Goal: Navigation & Orientation: Find specific page/section

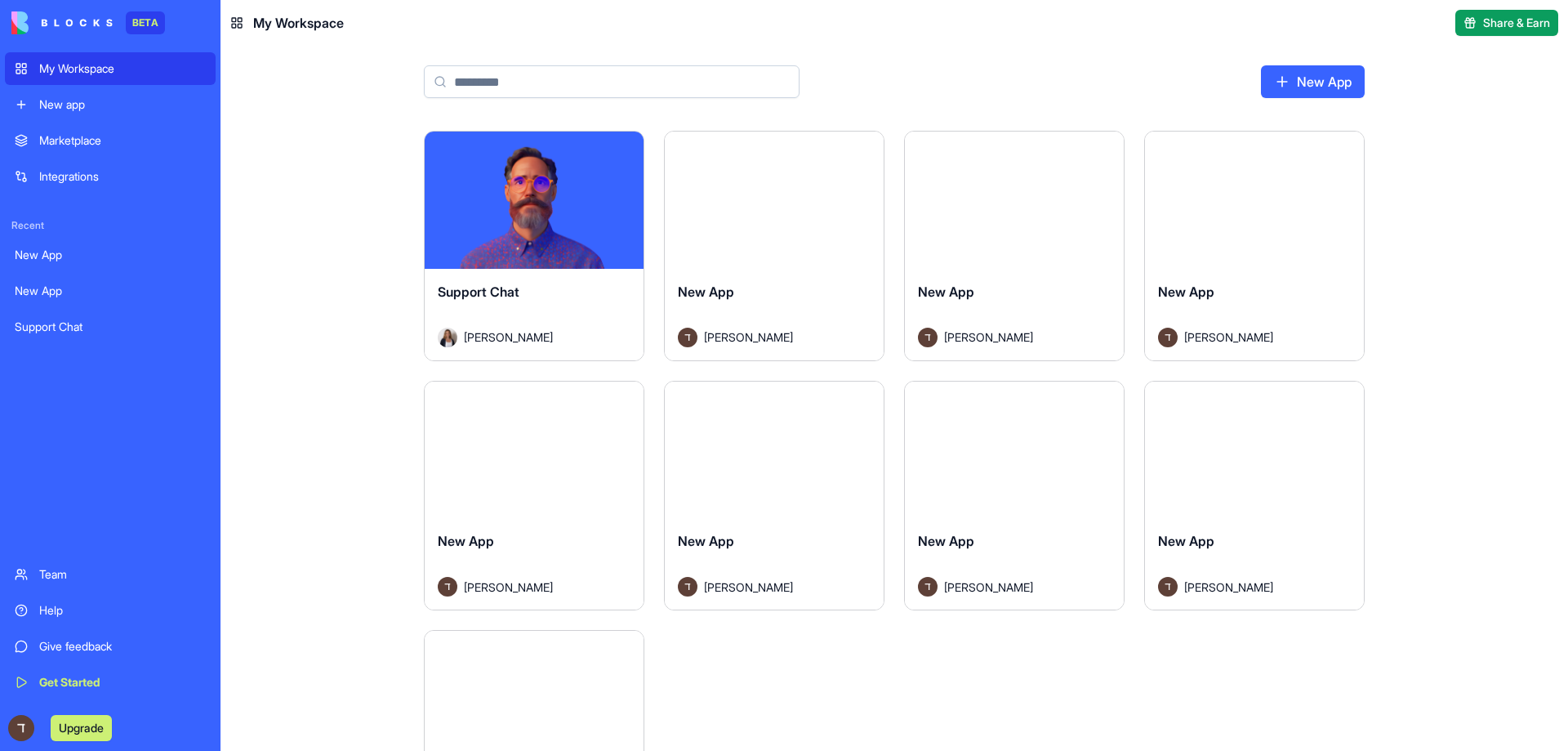
click at [46, 252] on div "New App" at bounding box center [110, 255] width 191 height 17
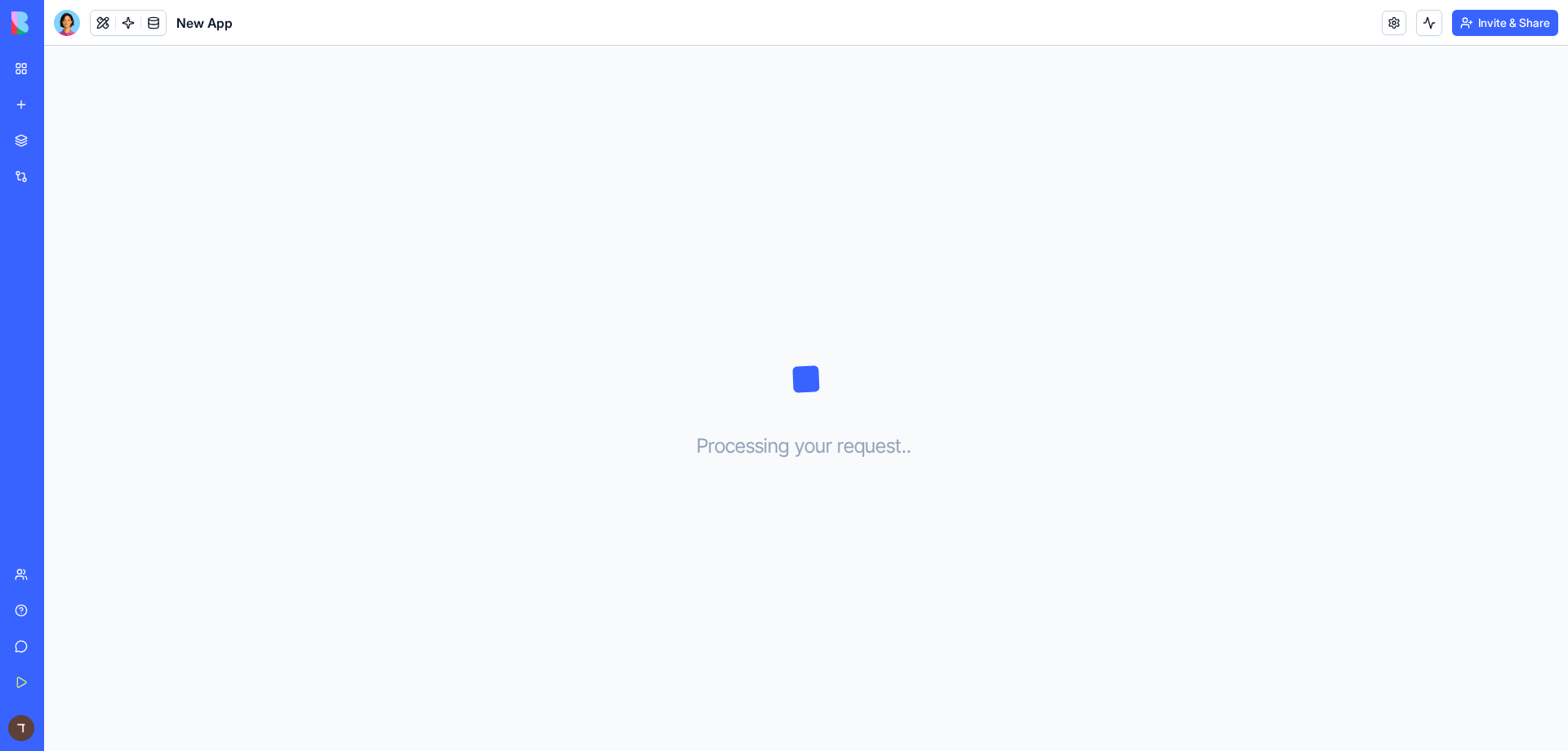
click at [31, 294] on div "New App" at bounding box center [38, 291] width 46 height 17
click at [64, 314] on link "Support Chat" at bounding box center [38, 326] width 65 height 33
click at [60, 294] on div "New App" at bounding box center [38, 291] width 46 height 17
click at [60, 256] on div "New App" at bounding box center [38, 255] width 46 height 17
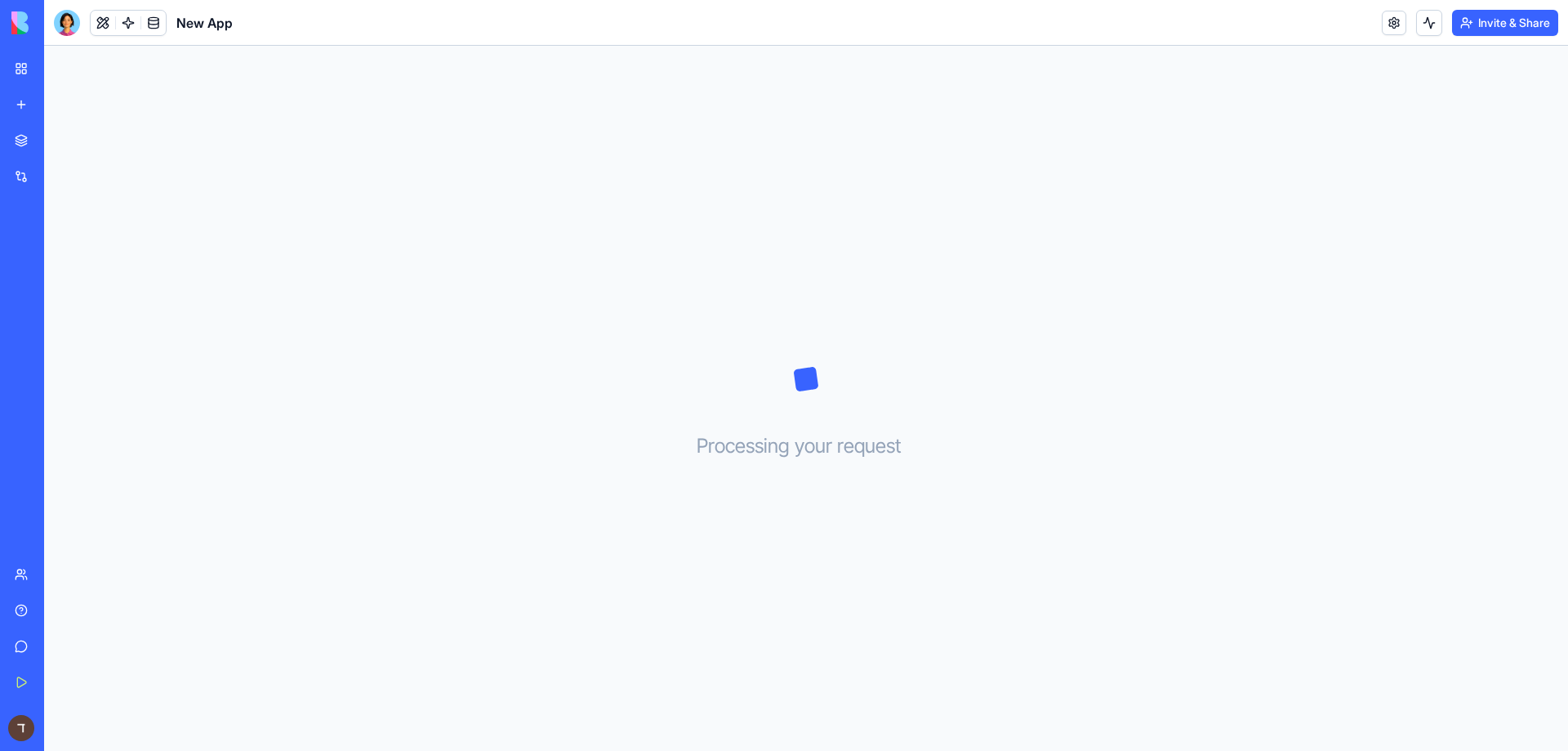
click at [13, 114] on link "New app" at bounding box center [38, 105] width 65 height 33
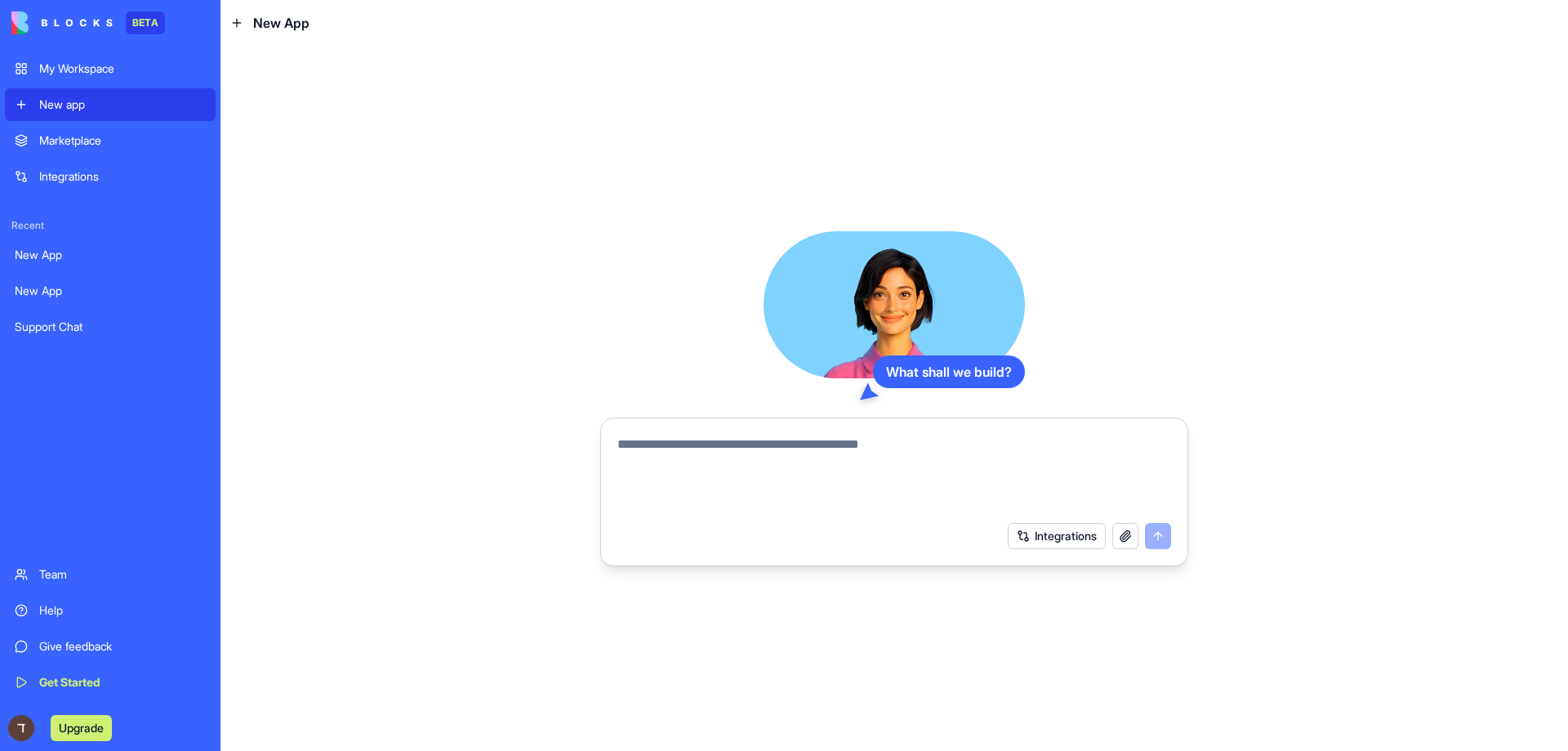
click at [83, 52] on div "BETA My Workspace New app Marketplace Integrations Recent New App New App Suppo…" at bounding box center [110, 376] width 211 height 751
click at [83, 59] on link "My Workspace" at bounding box center [110, 69] width 211 height 33
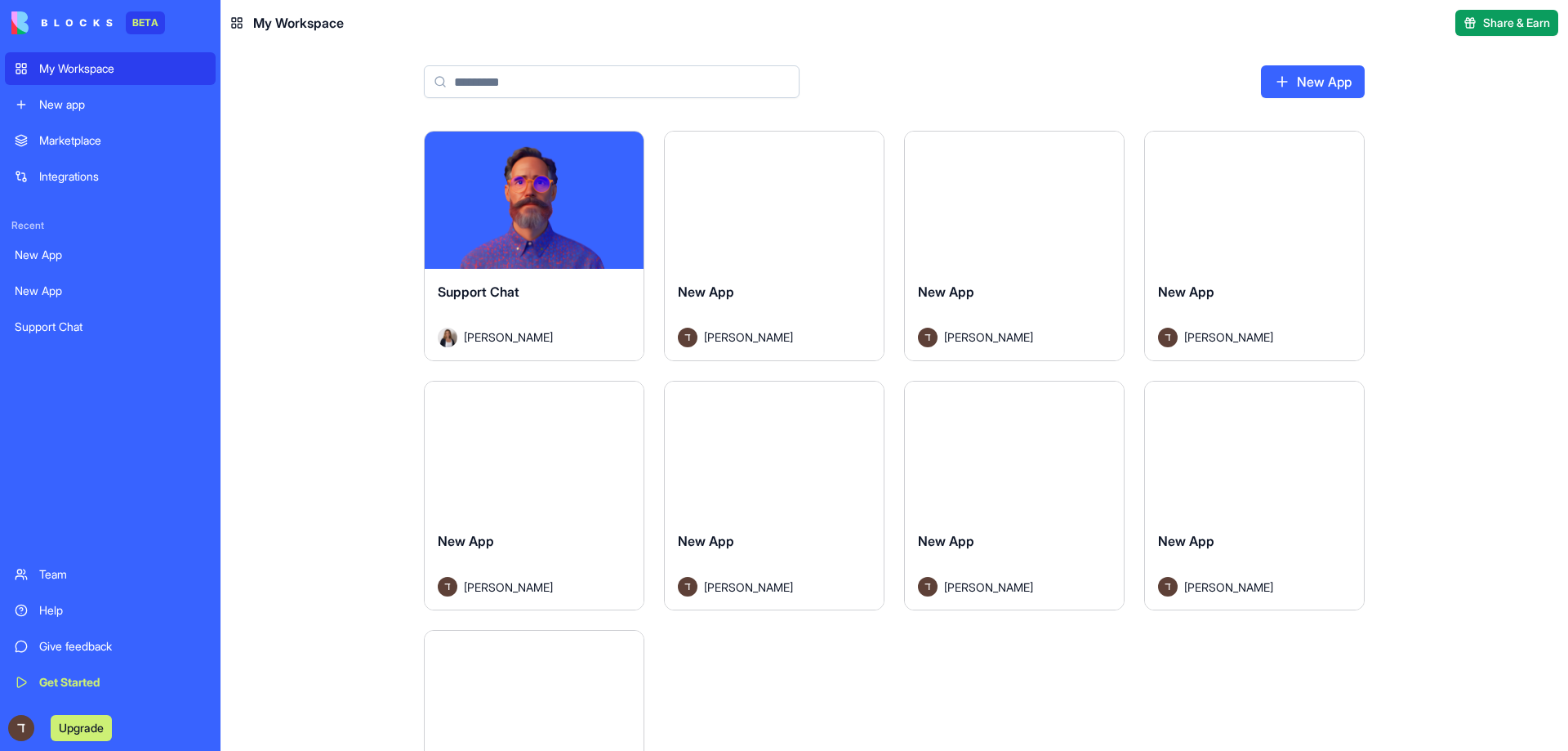
click at [573, 212] on button "Launch" at bounding box center [534, 200] width 123 height 33
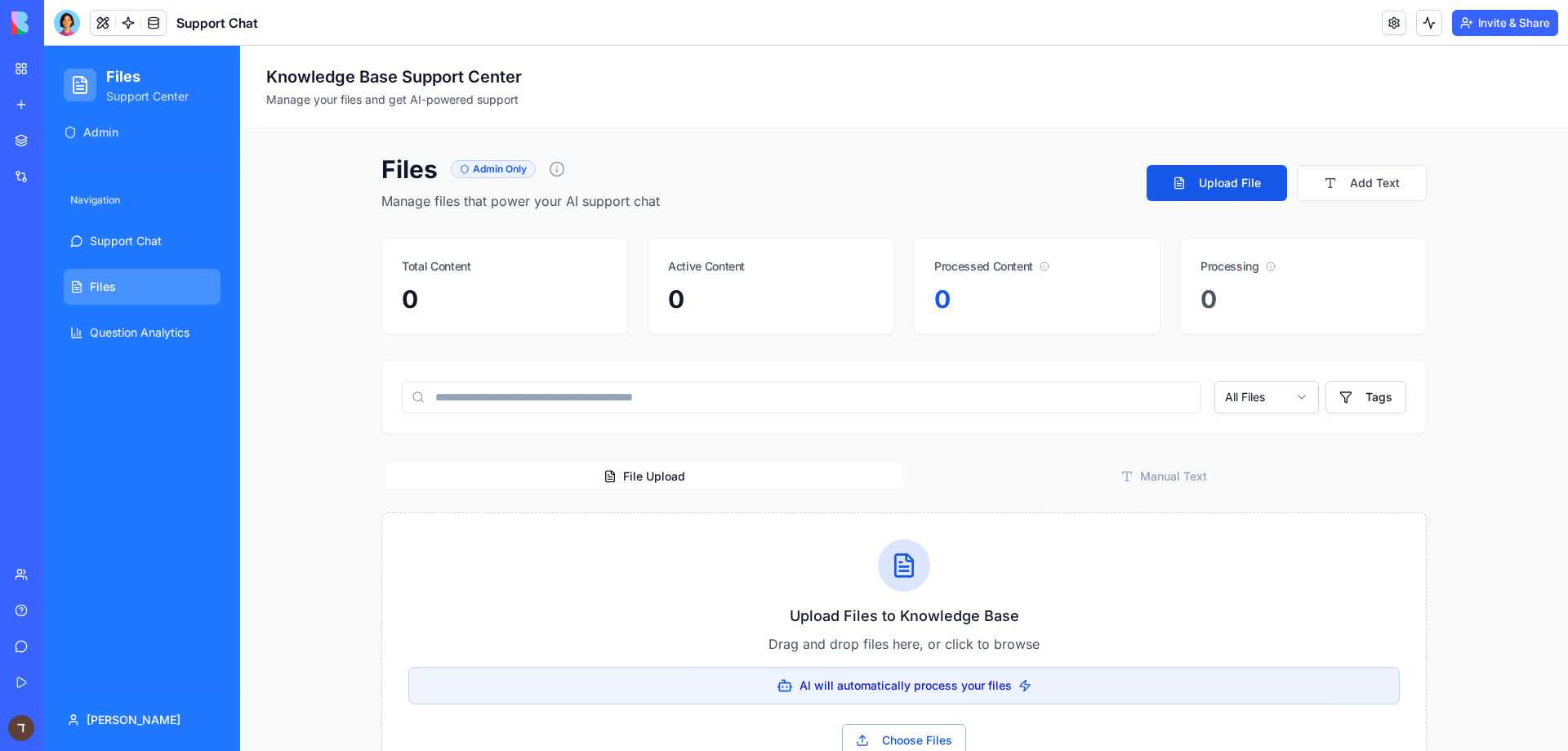
click at [43, 333] on div "Support Chat" at bounding box center [38, 327] width 46 height 17
click at [107, 238] on span "Support Chat" at bounding box center [125, 241] width 72 height 17
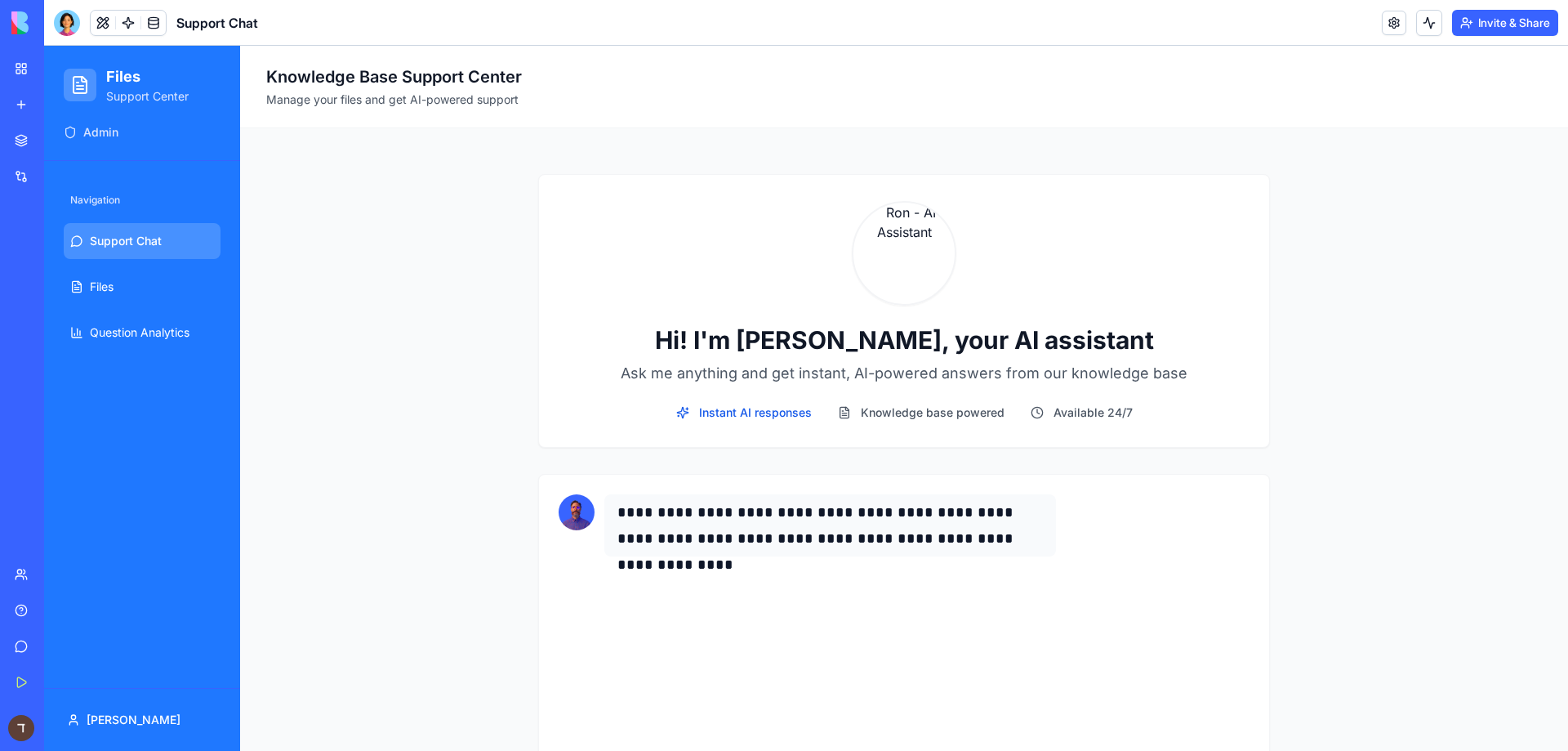
click at [70, 114] on link "New app" at bounding box center [38, 105] width 65 height 33
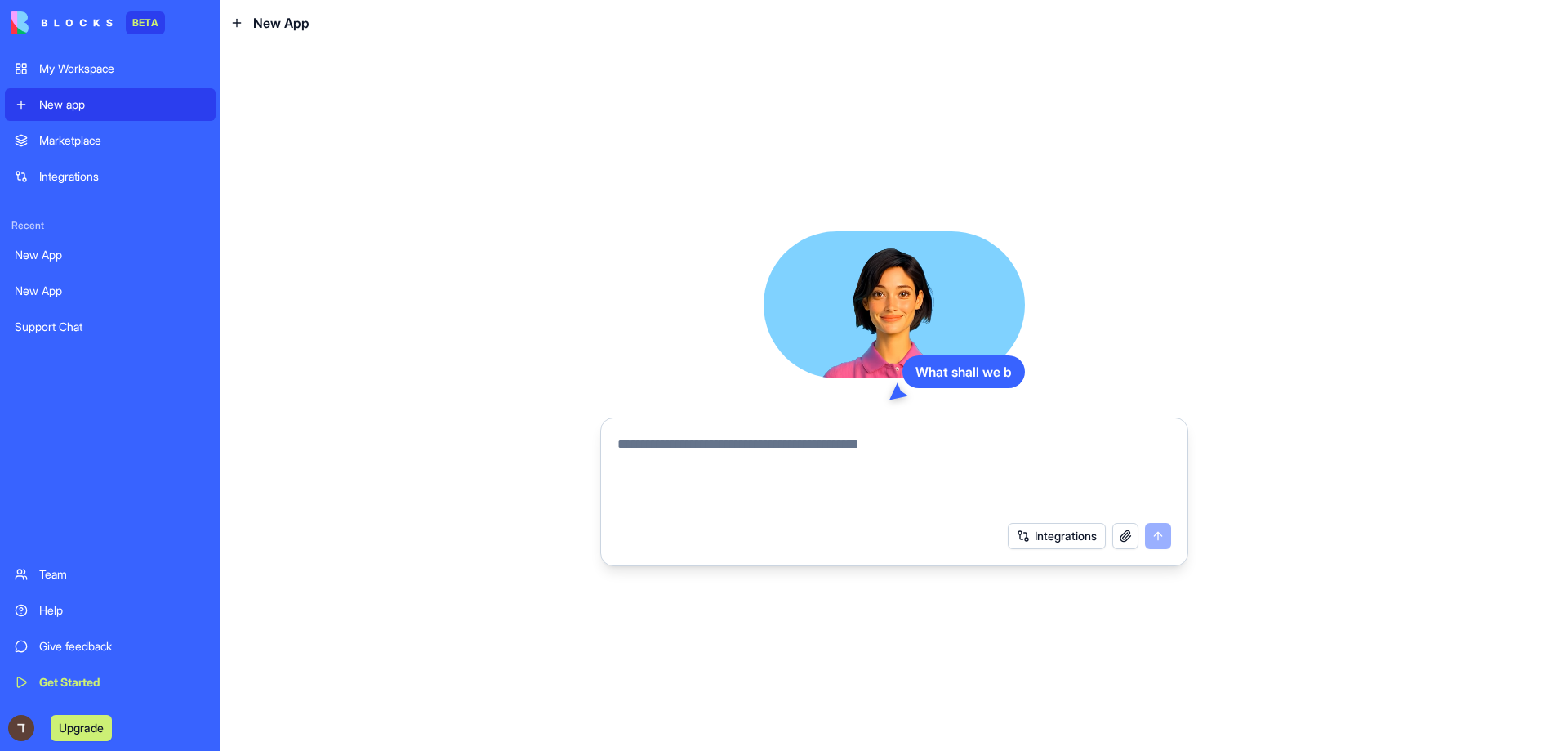
click at [160, 60] on div "My Workspace" at bounding box center [122, 69] width 166 height 17
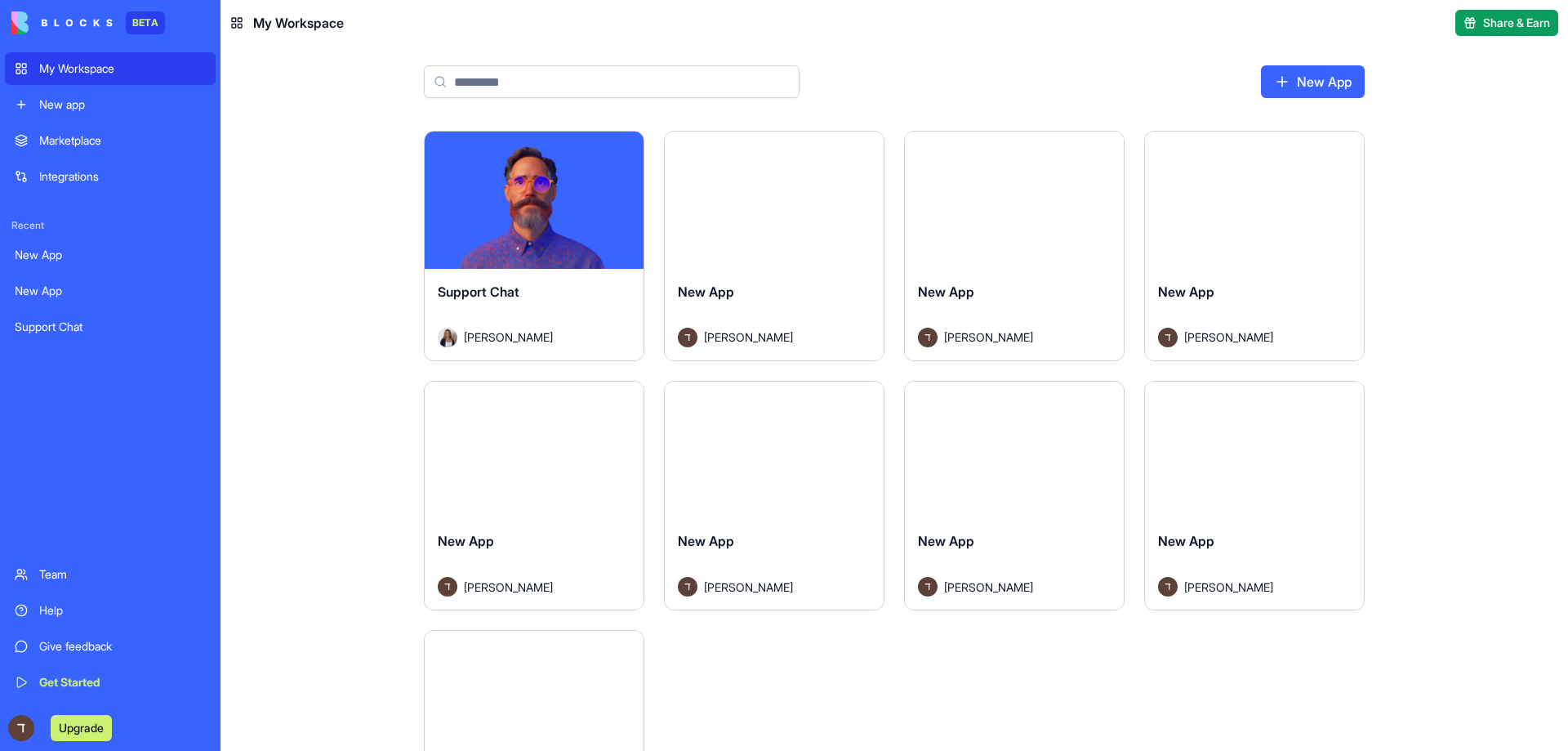
click at [139, 114] on link "New app" at bounding box center [110, 105] width 211 height 33
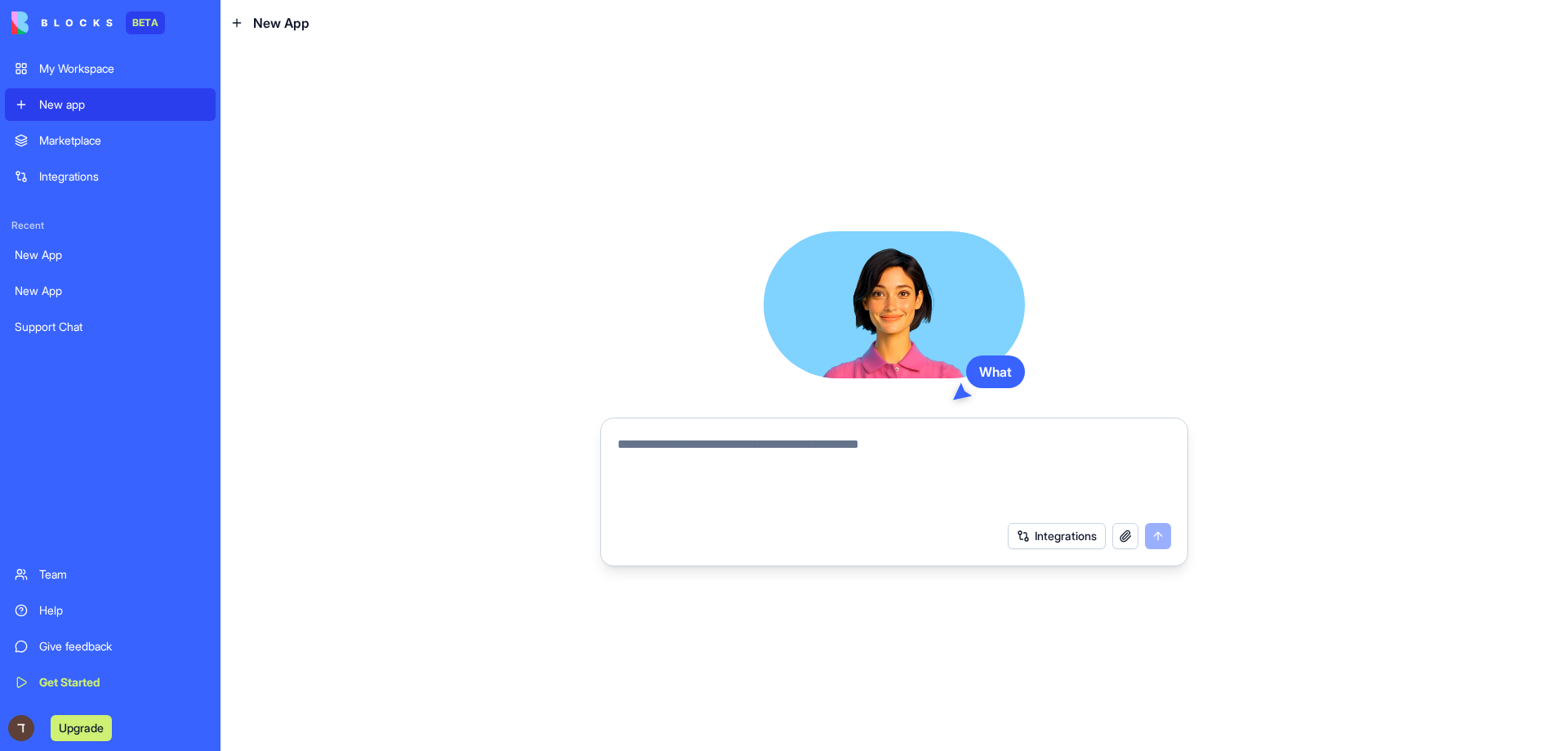
click at [135, 128] on link "Marketplace" at bounding box center [110, 140] width 211 height 33
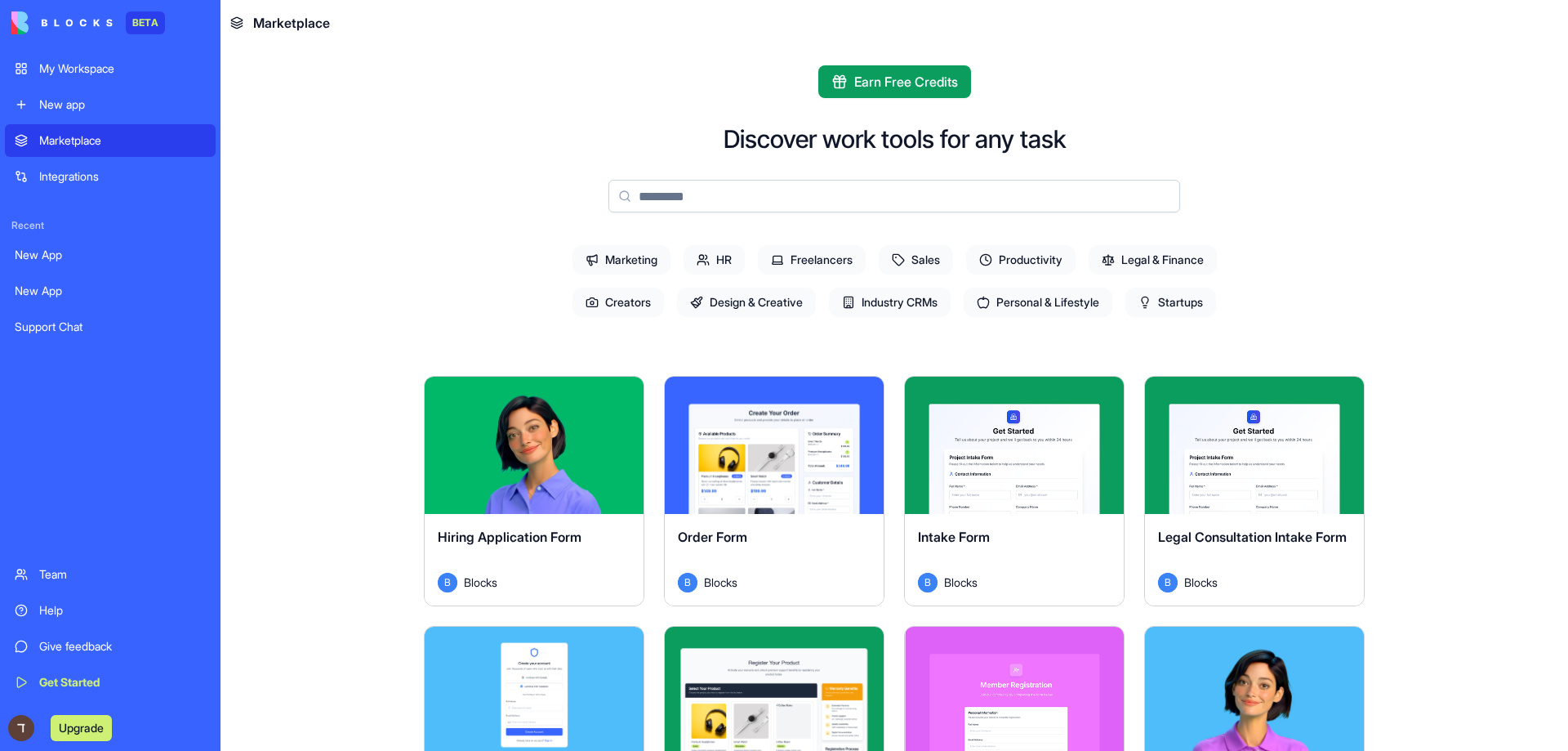
click at [130, 161] on link "Integrations" at bounding box center [110, 176] width 211 height 33
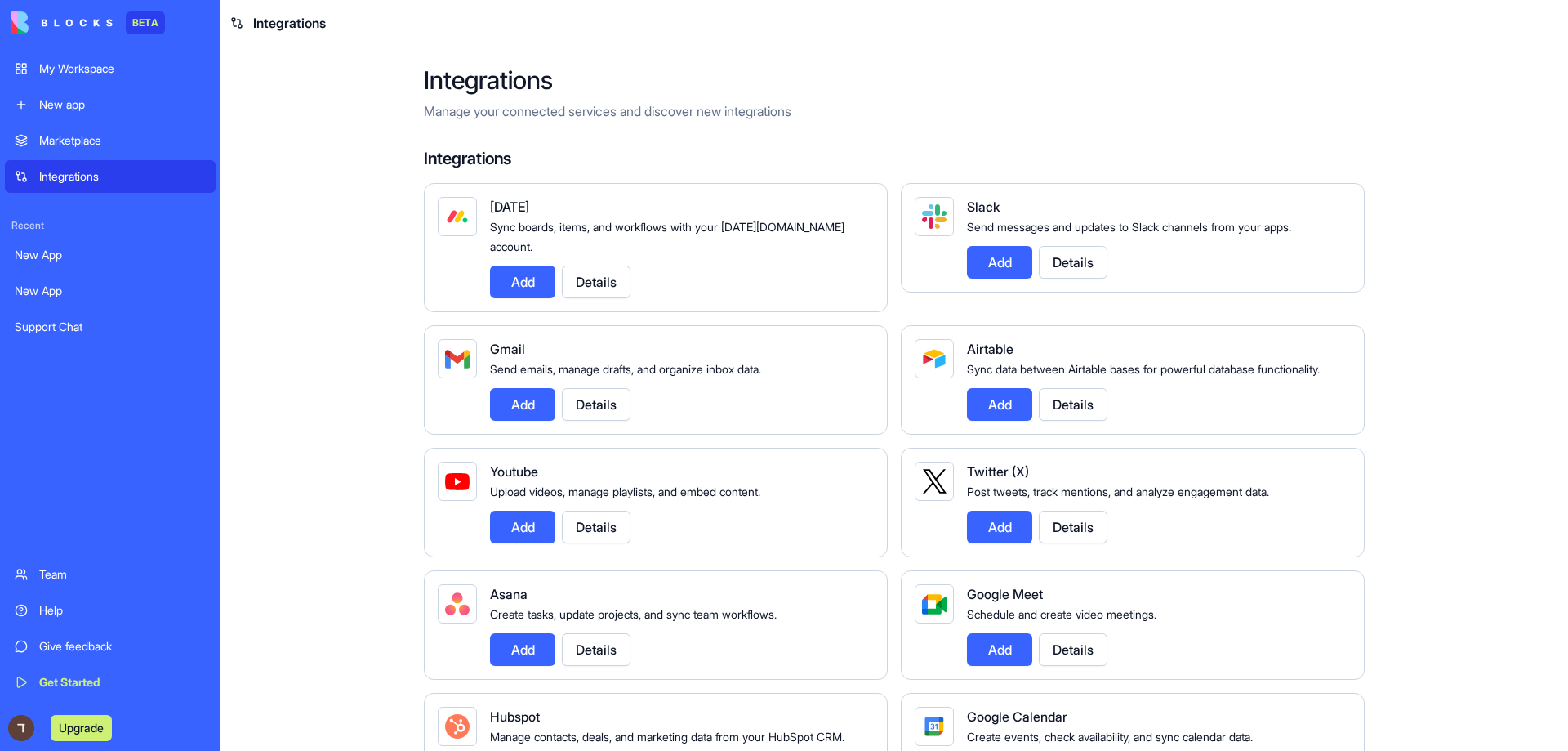
click at [128, 177] on div "Integrations" at bounding box center [122, 176] width 166 height 17
click at [127, 263] on link "New App" at bounding box center [110, 254] width 211 height 33
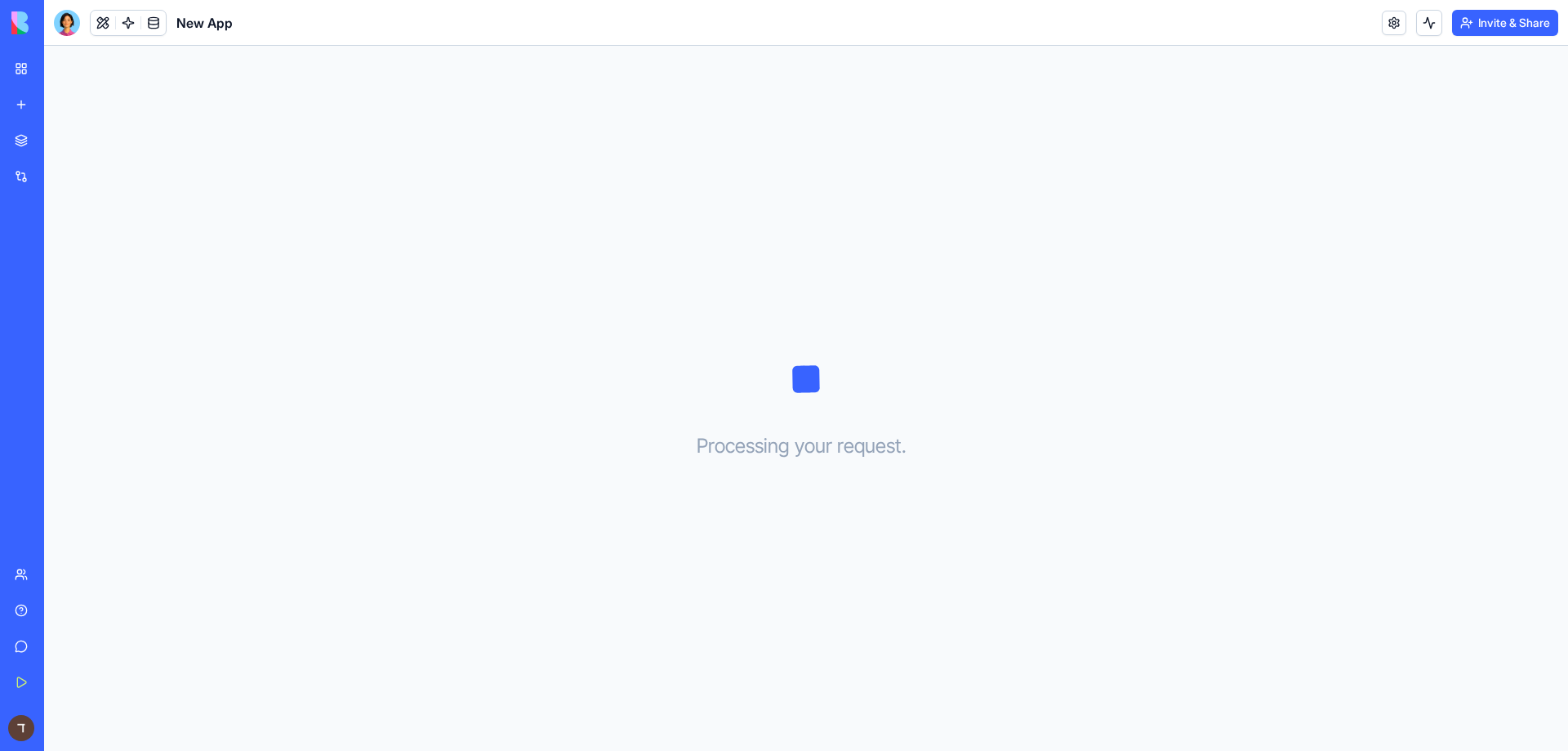
click at [60, 295] on div "New App" at bounding box center [38, 291] width 46 height 17
click at [60, 257] on div "New App" at bounding box center [38, 255] width 46 height 17
click at [23, 146] on link "Marketplace" at bounding box center [38, 140] width 65 height 33
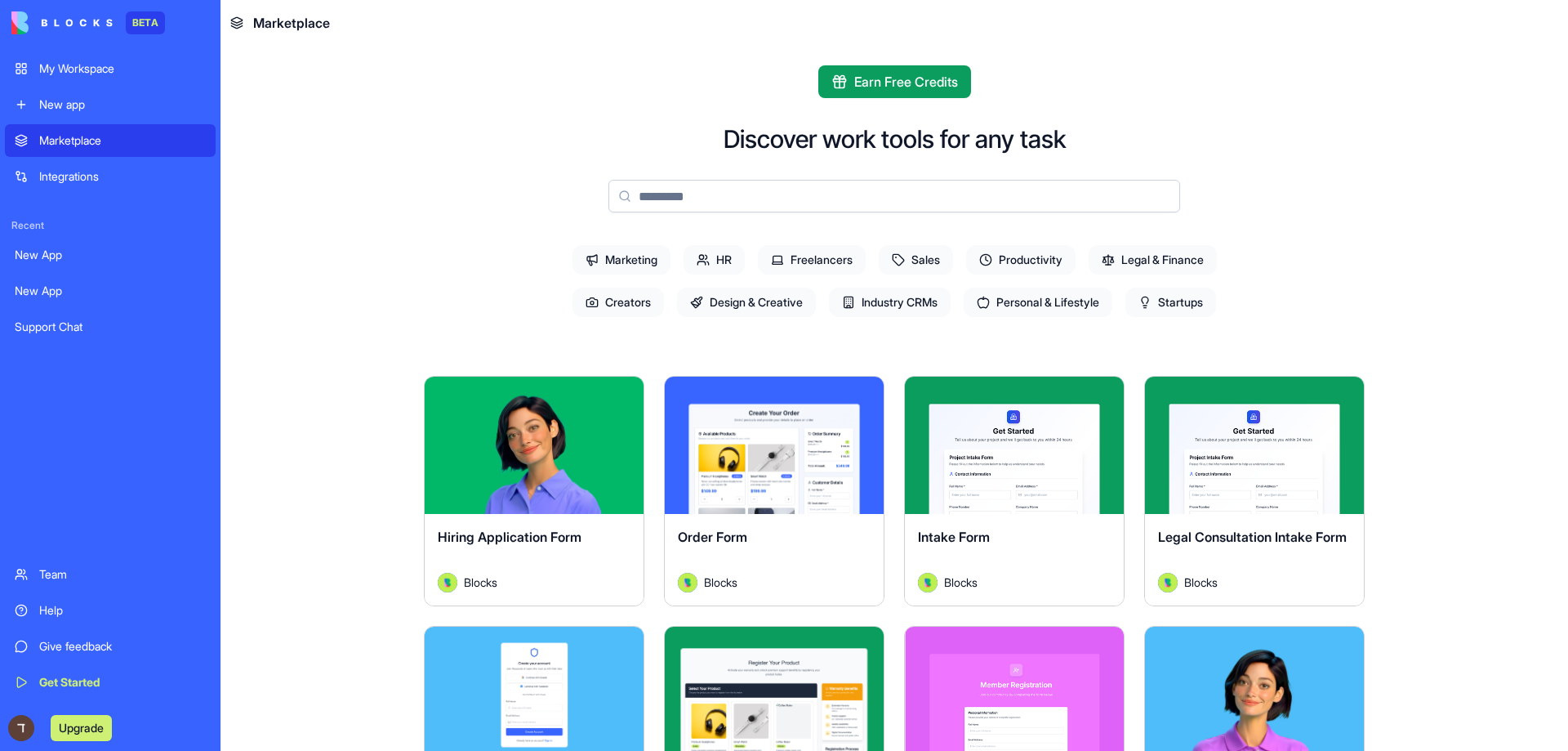
click at [74, 89] on link "New app" at bounding box center [110, 105] width 211 height 33
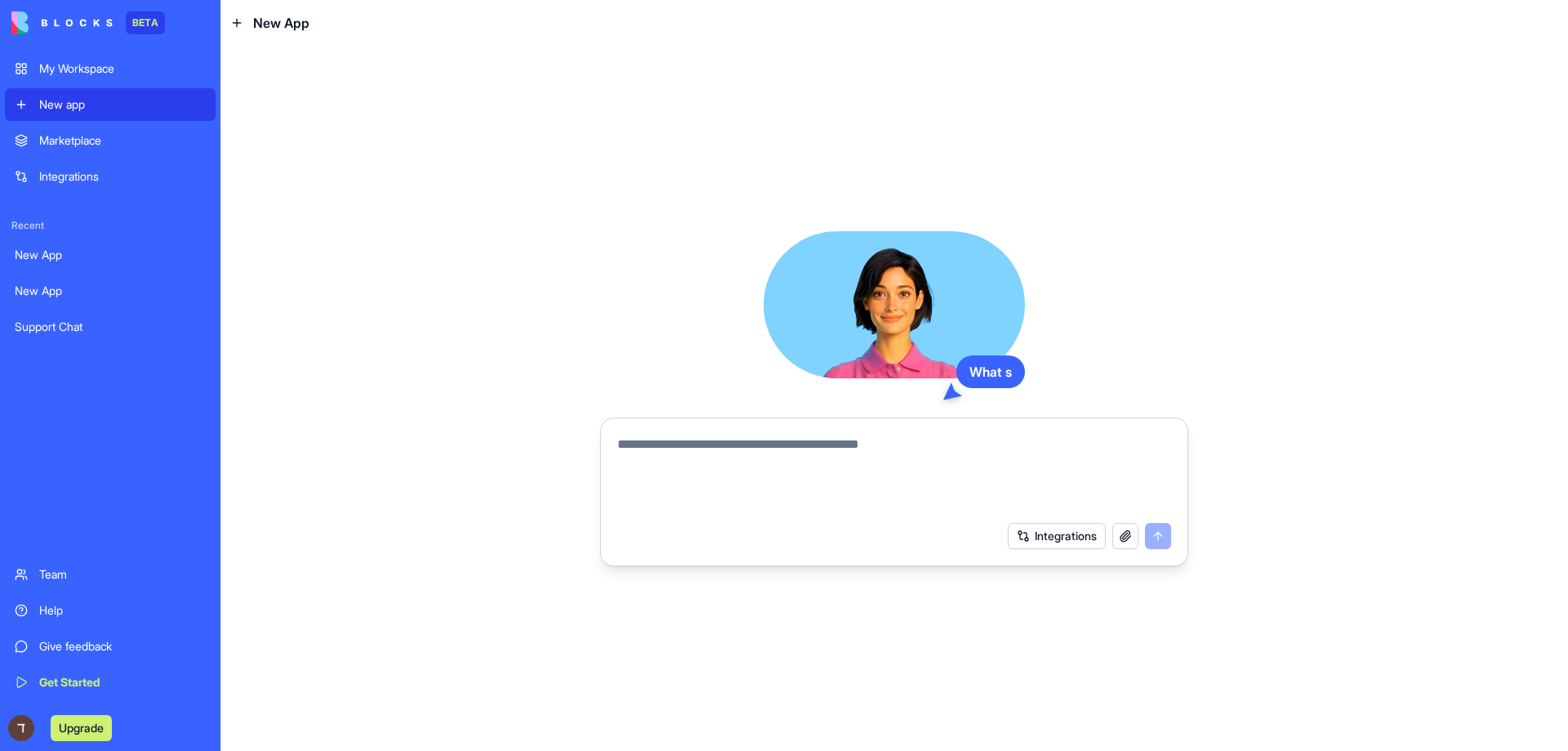
click at [89, 73] on div "My Workspace" at bounding box center [122, 69] width 166 height 17
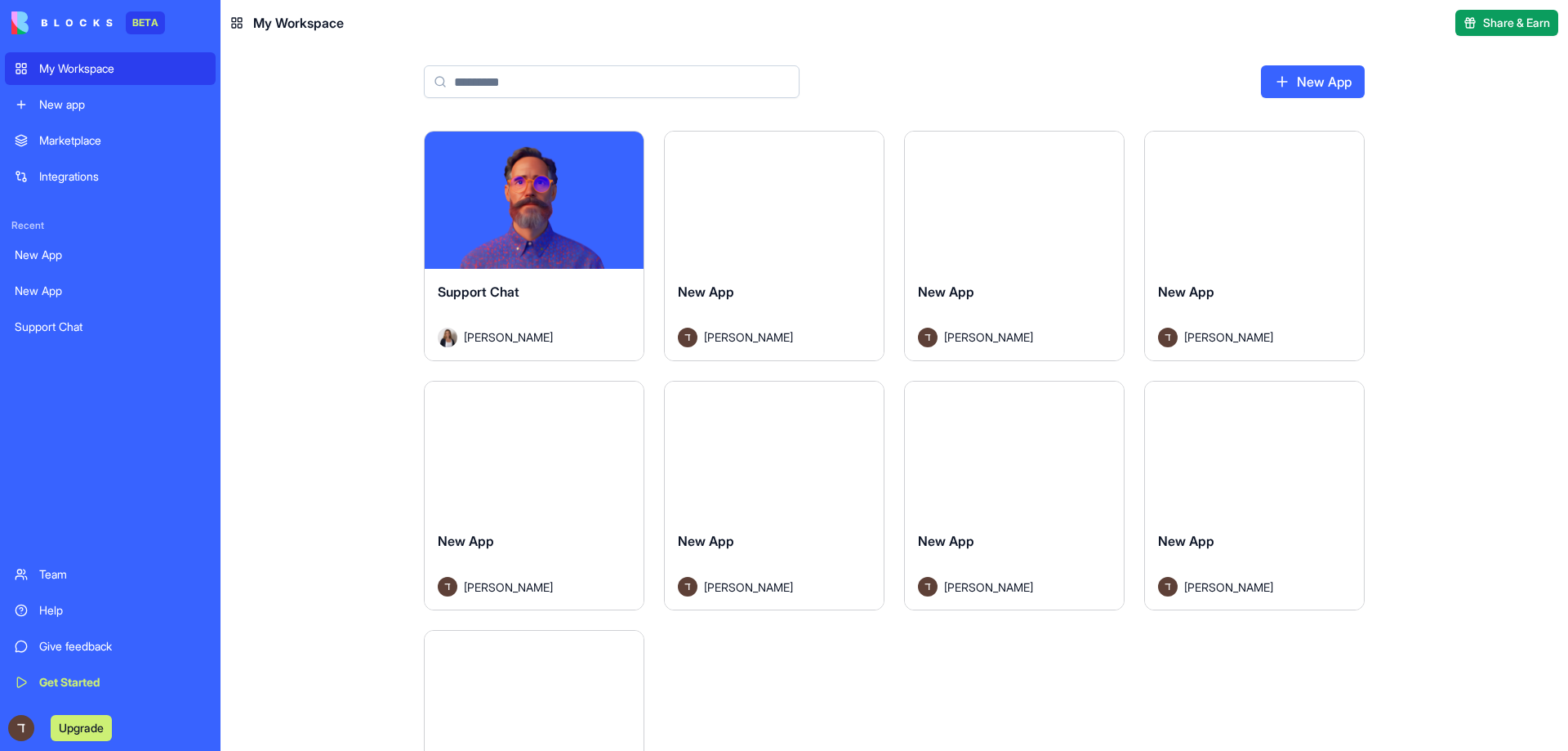
click at [83, 97] on div "New app" at bounding box center [122, 105] width 166 height 17
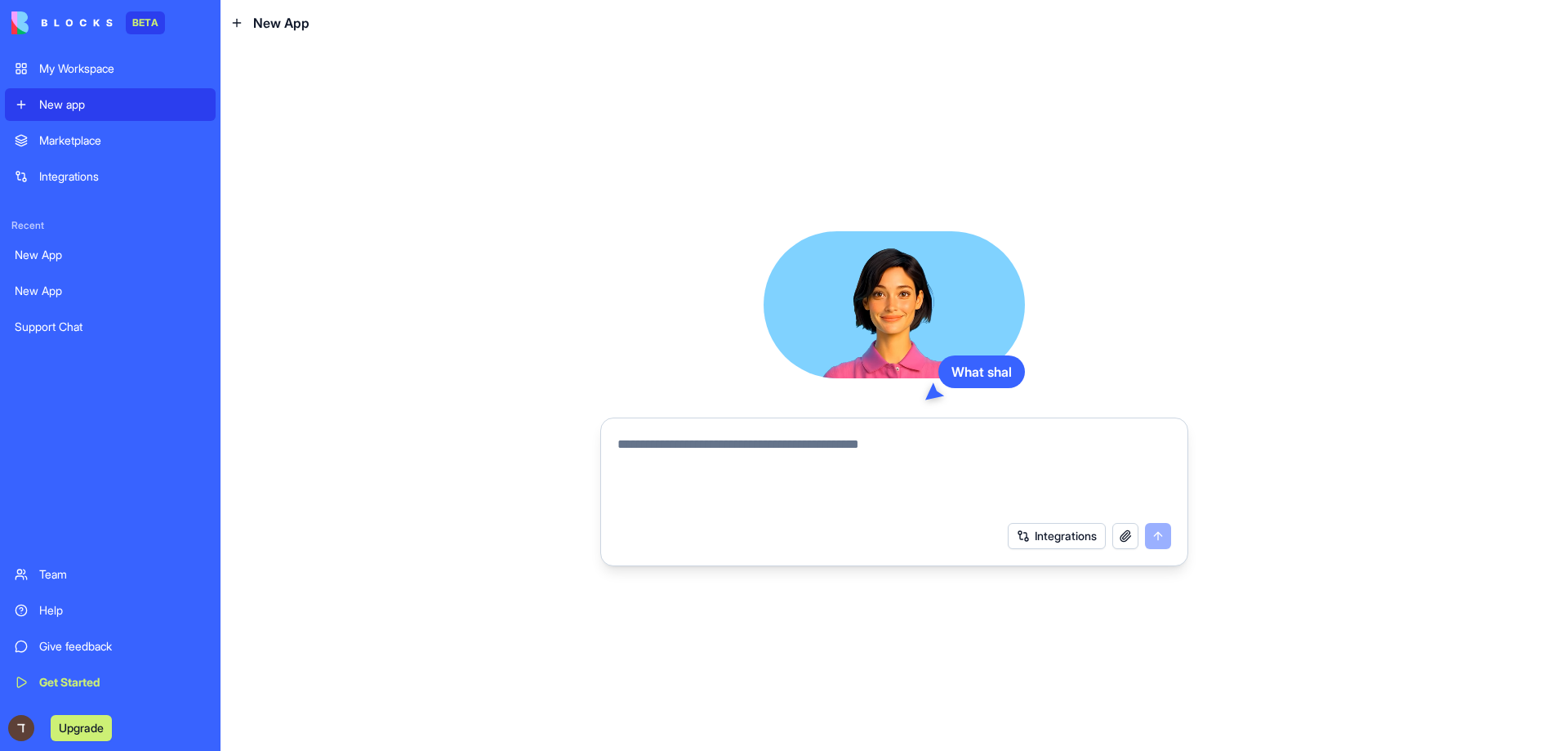
click at [69, 144] on div "Marketplace" at bounding box center [122, 140] width 166 height 17
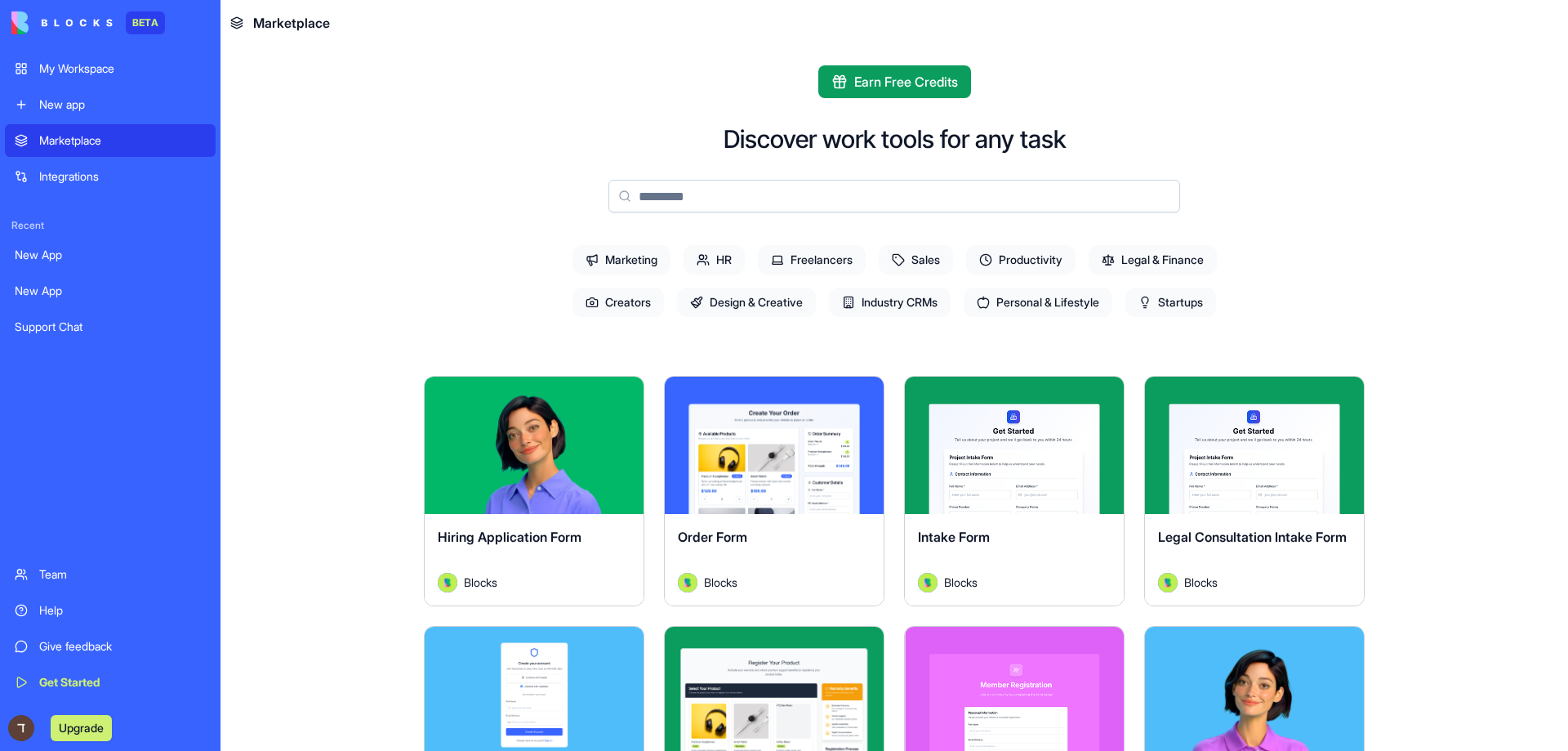
click at [66, 179] on div "Integrations" at bounding box center [122, 176] width 166 height 17
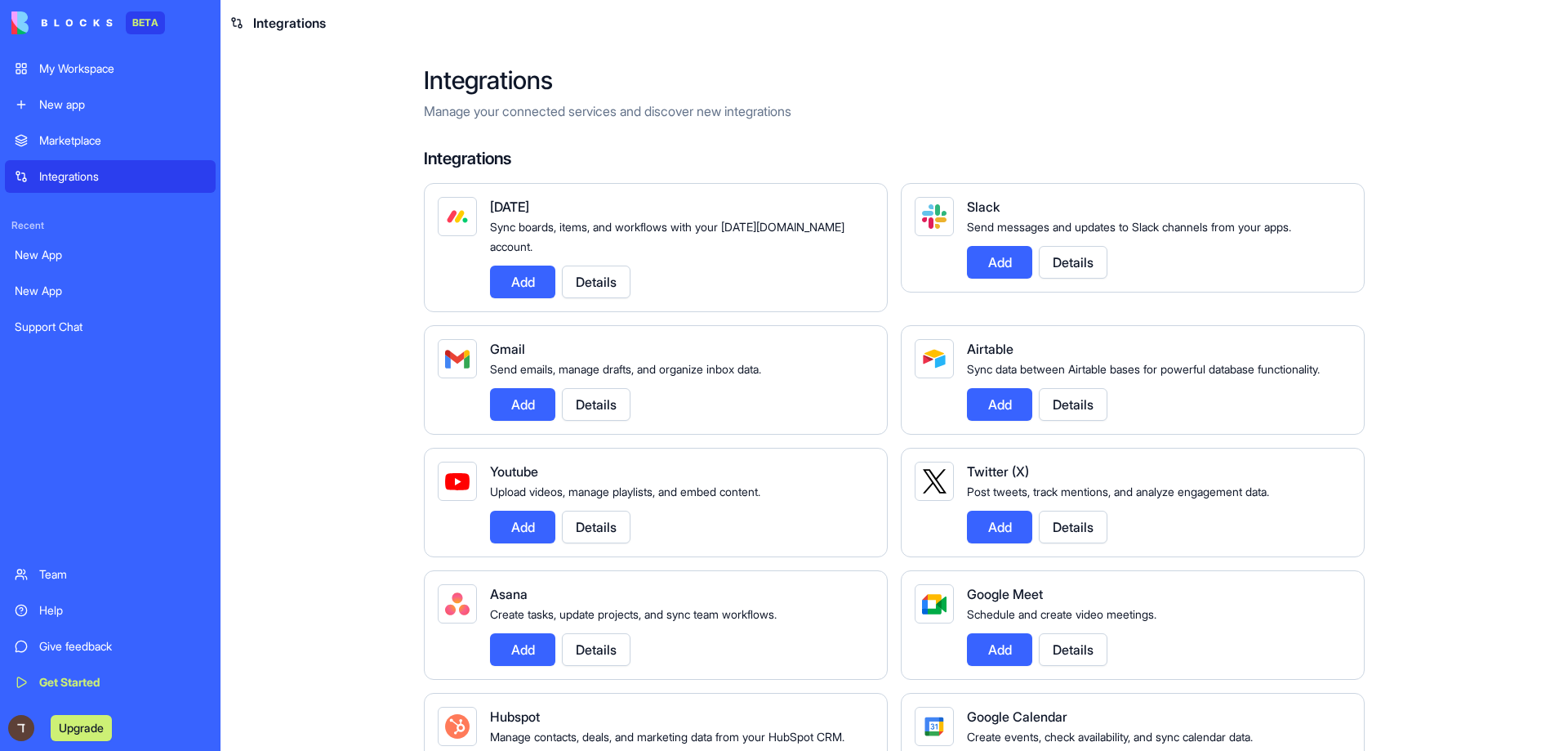
click at [48, 268] on link "New App" at bounding box center [110, 254] width 211 height 33
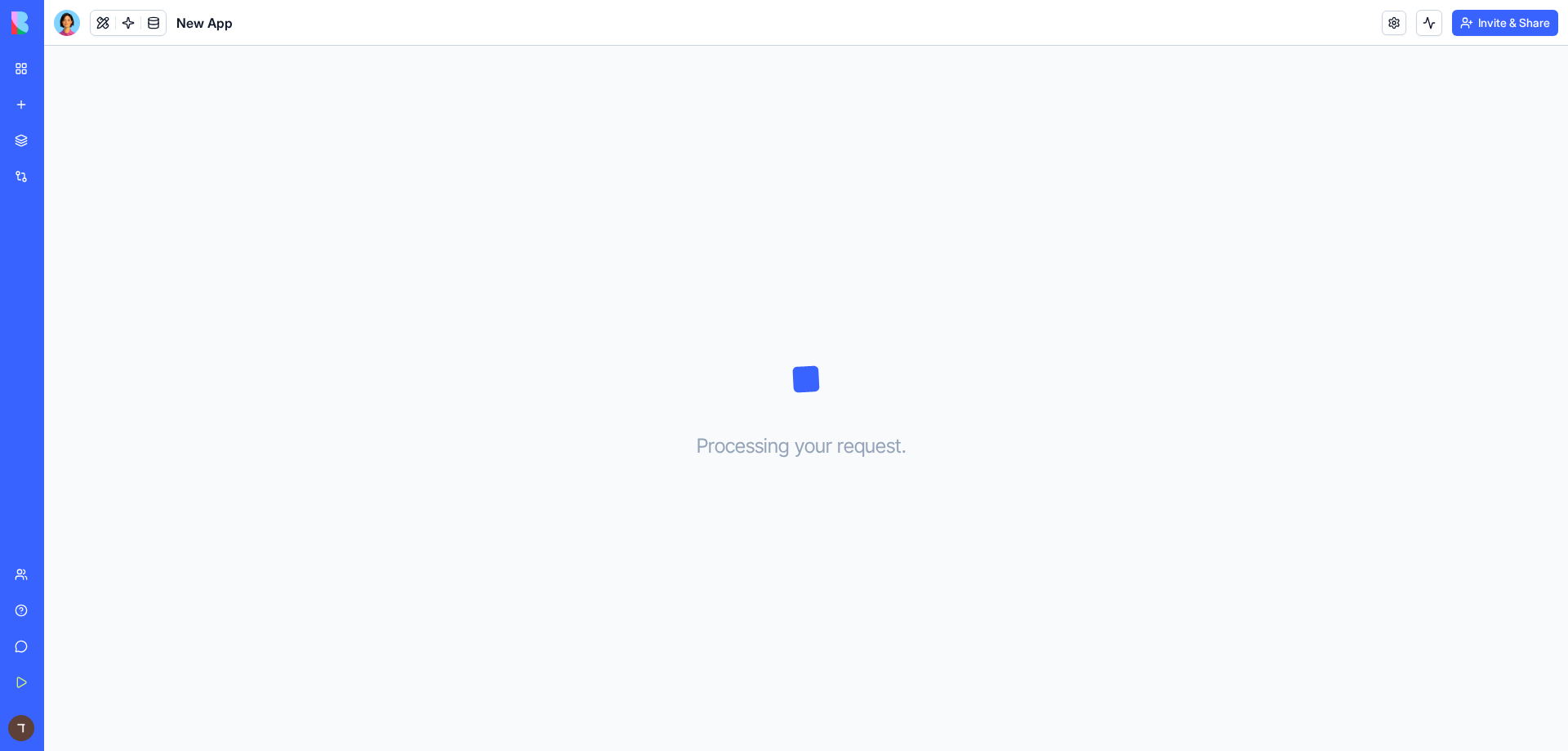
click at [53, 285] on div "New App" at bounding box center [38, 291] width 46 height 17
click at [60, 248] on div "New App" at bounding box center [38, 255] width 46 height 17
click at [58, 324] on div "Support Chat" at bounding box center [38, 327] width 46 height 17
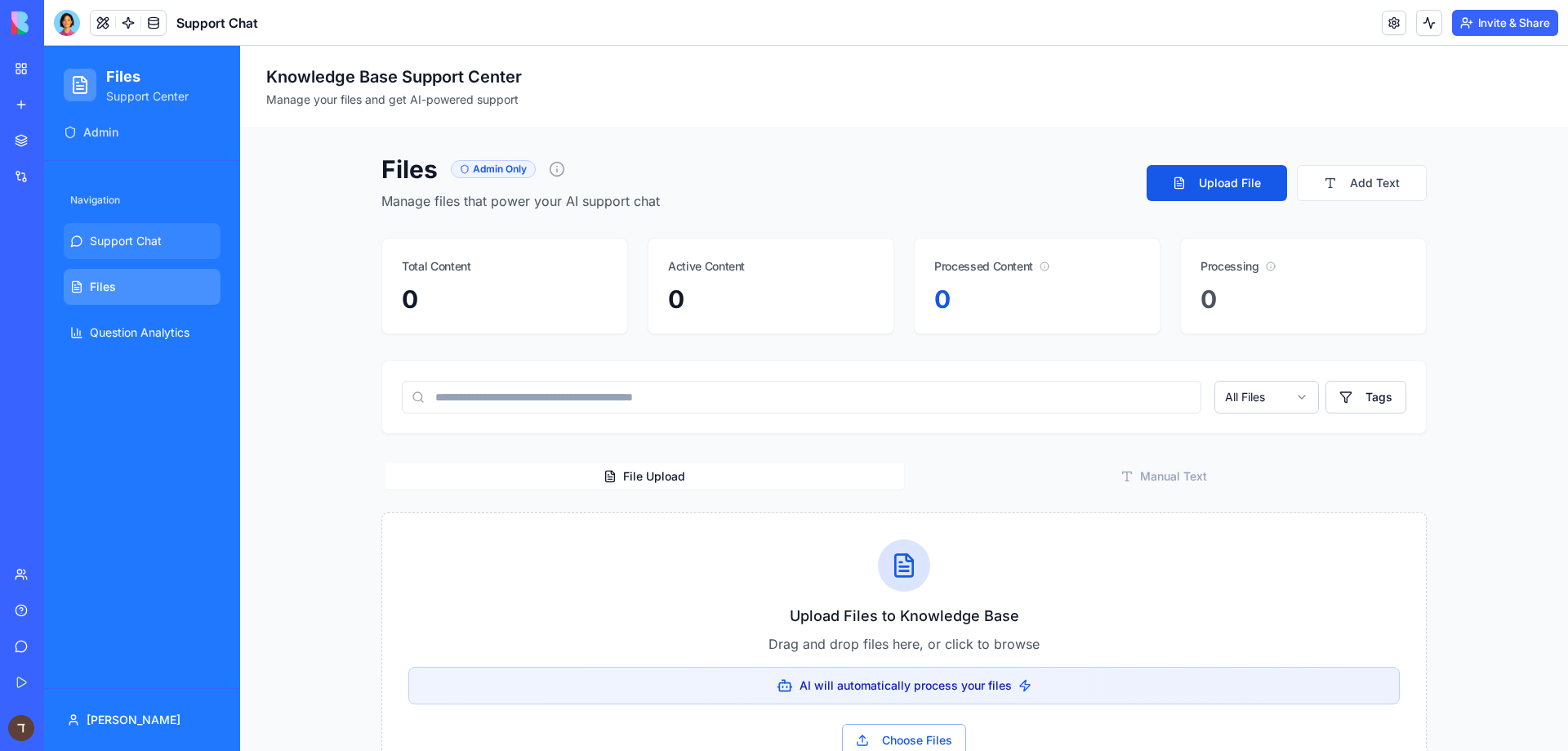
click at [125, 245] on span "Support Chat" at bounding box center [125, 241] width 72 height 17
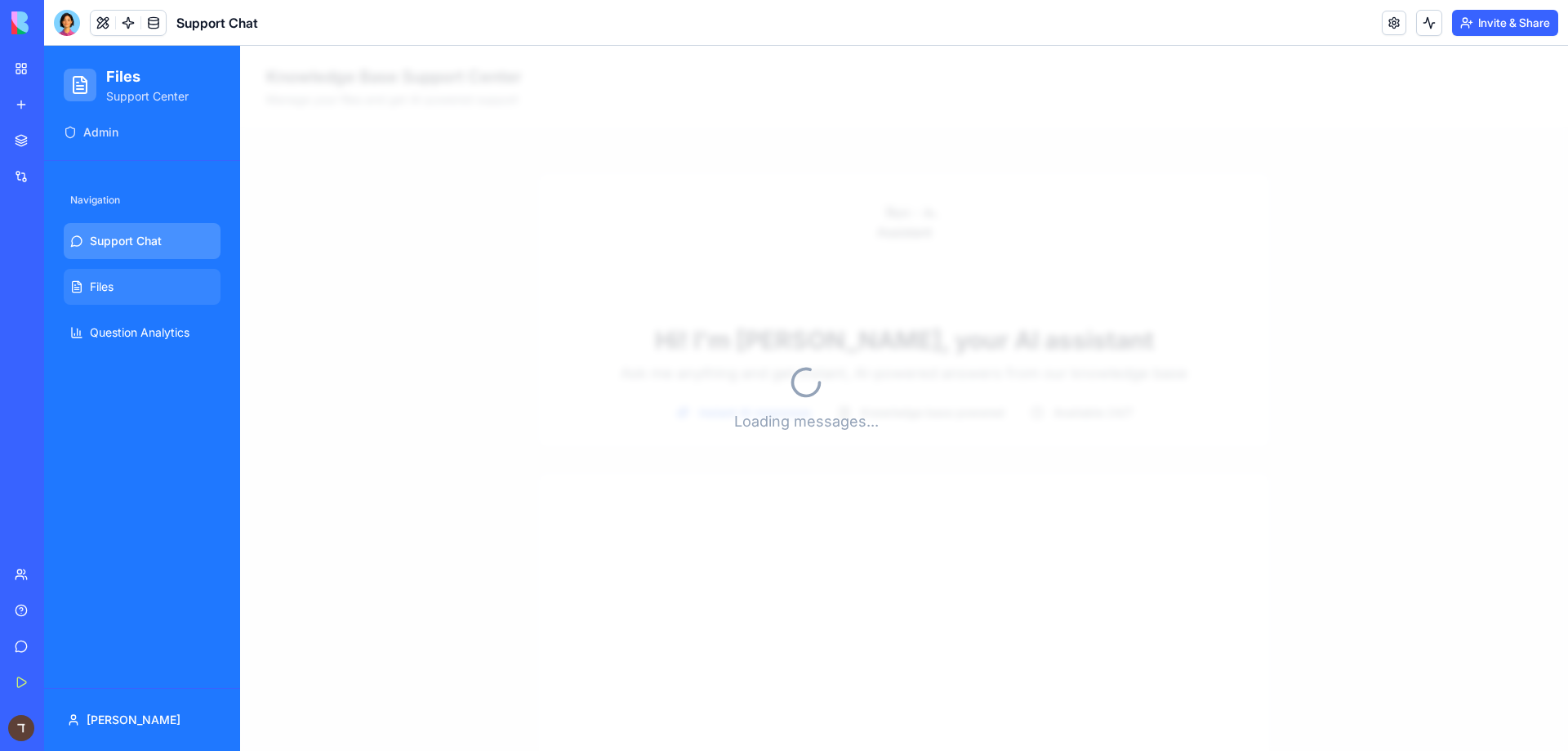
click at [106, 285] on span "Files" at bounding box center [101, 287] width 23 height 17
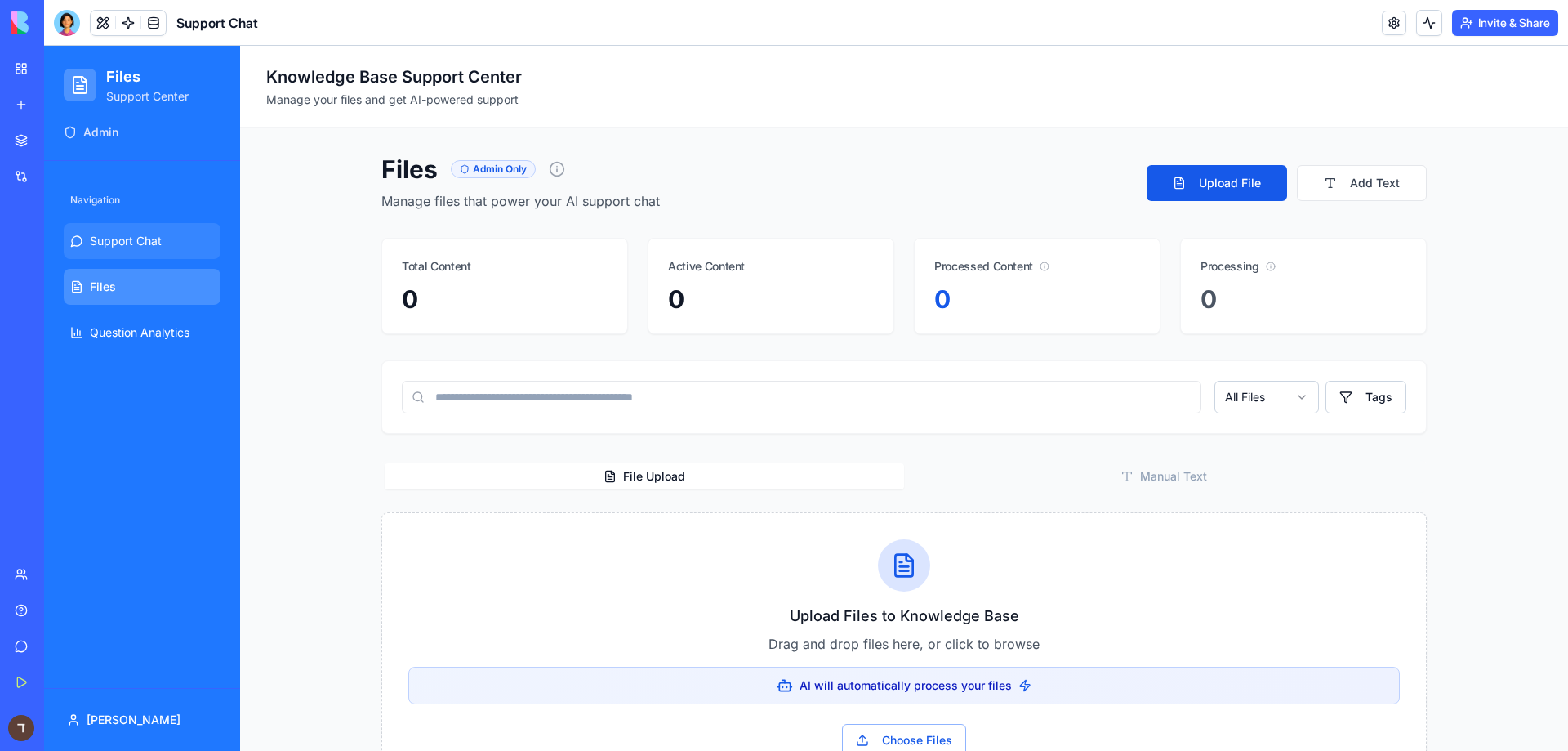
click at [129, 254] on link "Support Chat" at bounding box center [142, 241] width 157 height 36
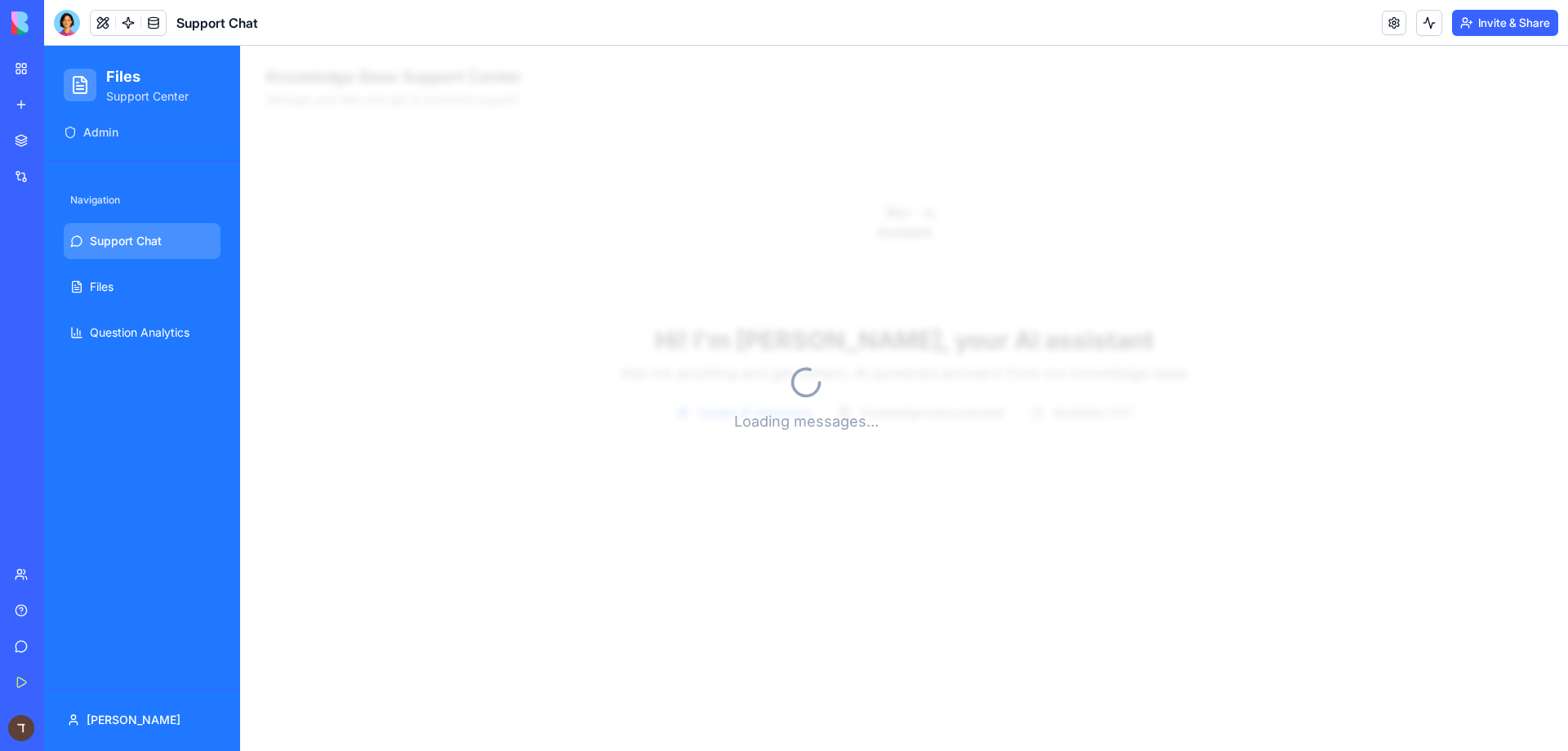
click at [138, 280] on link "Files" at bounding box center [142, 286] width 157 height 36
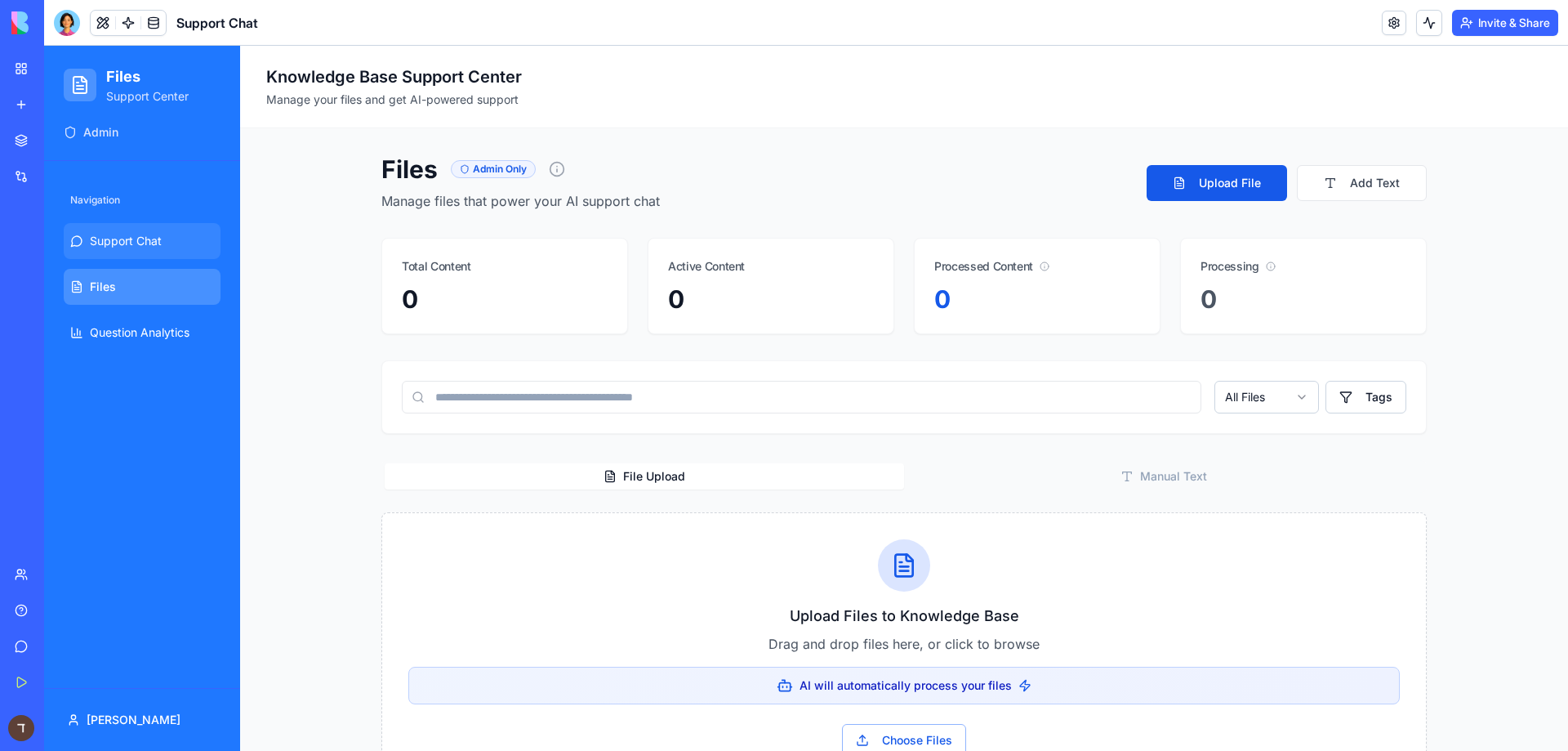
click at [148, 248] on span "Support Chat" at bounding box center [125, 241] width 72 height 17
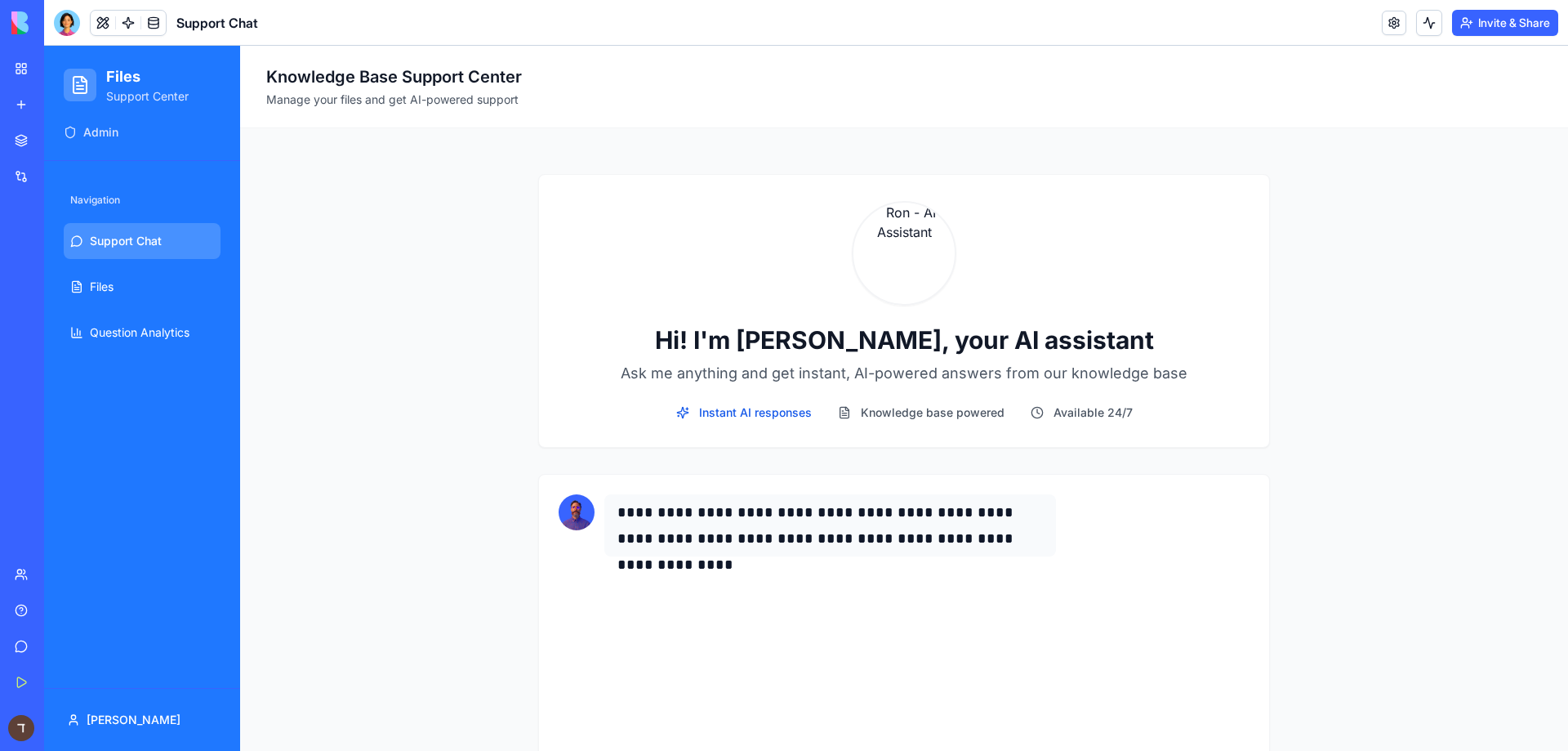
click at [420, 428] on div "**********" at bounding box center [904, 570] width 1275 height 831
click at [441, 410] on div "**********" at bounding box center [904, 570] width 1275 height 831
click at [629, 200] on div "Hi! I'm [PERSON_NAME], your AI assistant Ask me anything and get instant, AI-po…" at bounding box center [904, 310] width 732 height 273
click at [60, 325] on div "Support Chat" at bounding box center [38, 327] width 46 height 17
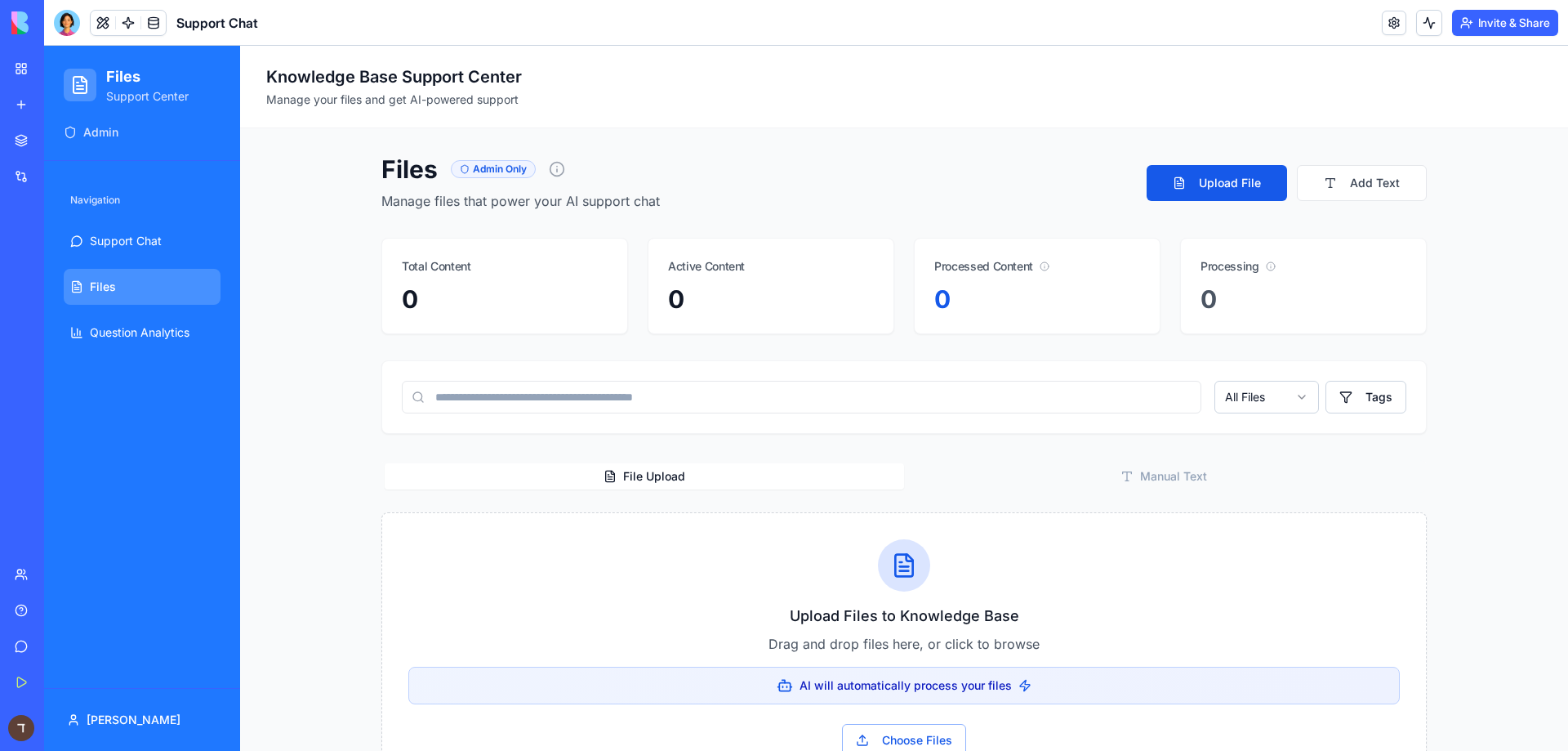
click at [60, 294] on div "New App" at bounding box center [38, 291] width 46 height 17
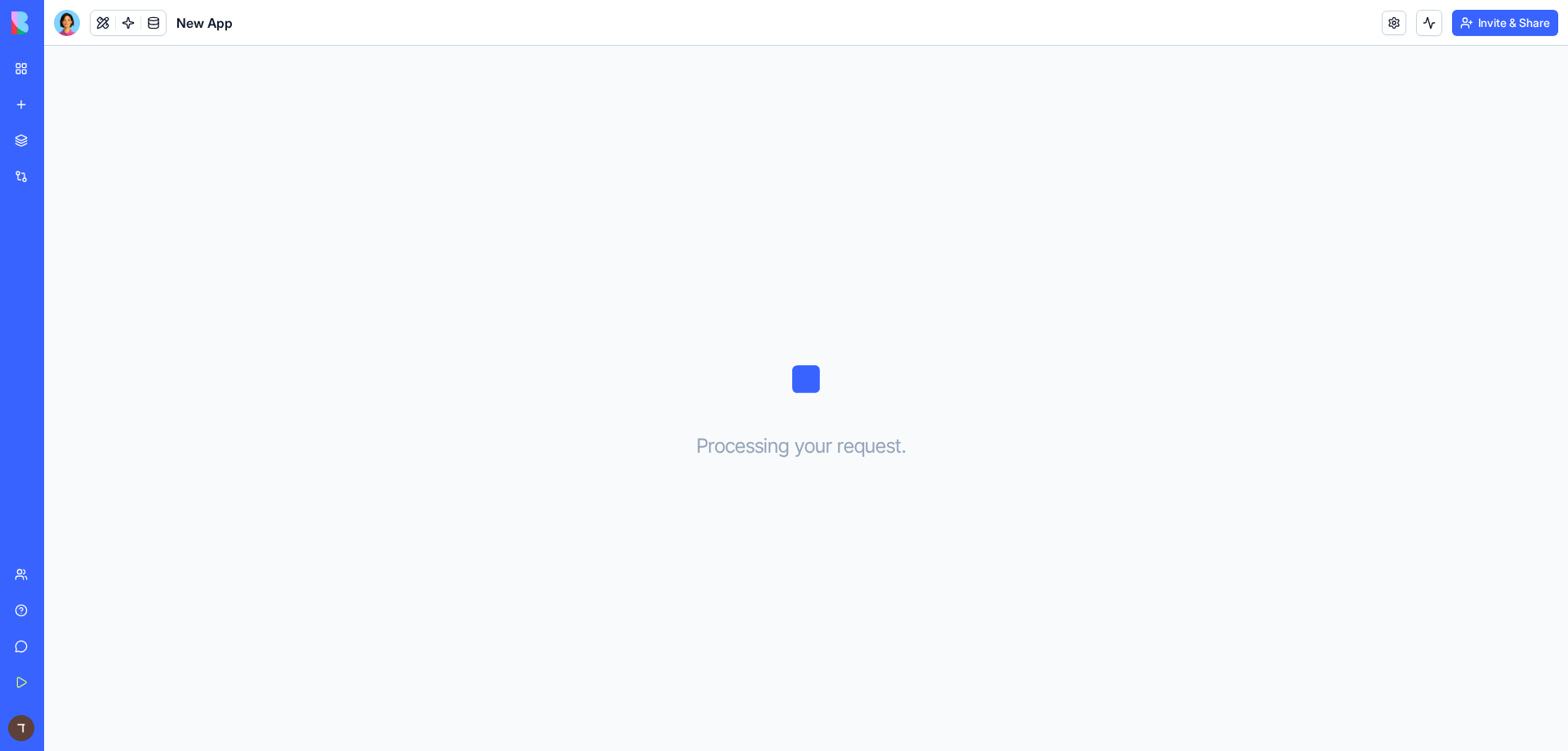
click at [70, 317] on link "Support Chat" at bounding box center [38, 326] width 65 height 33
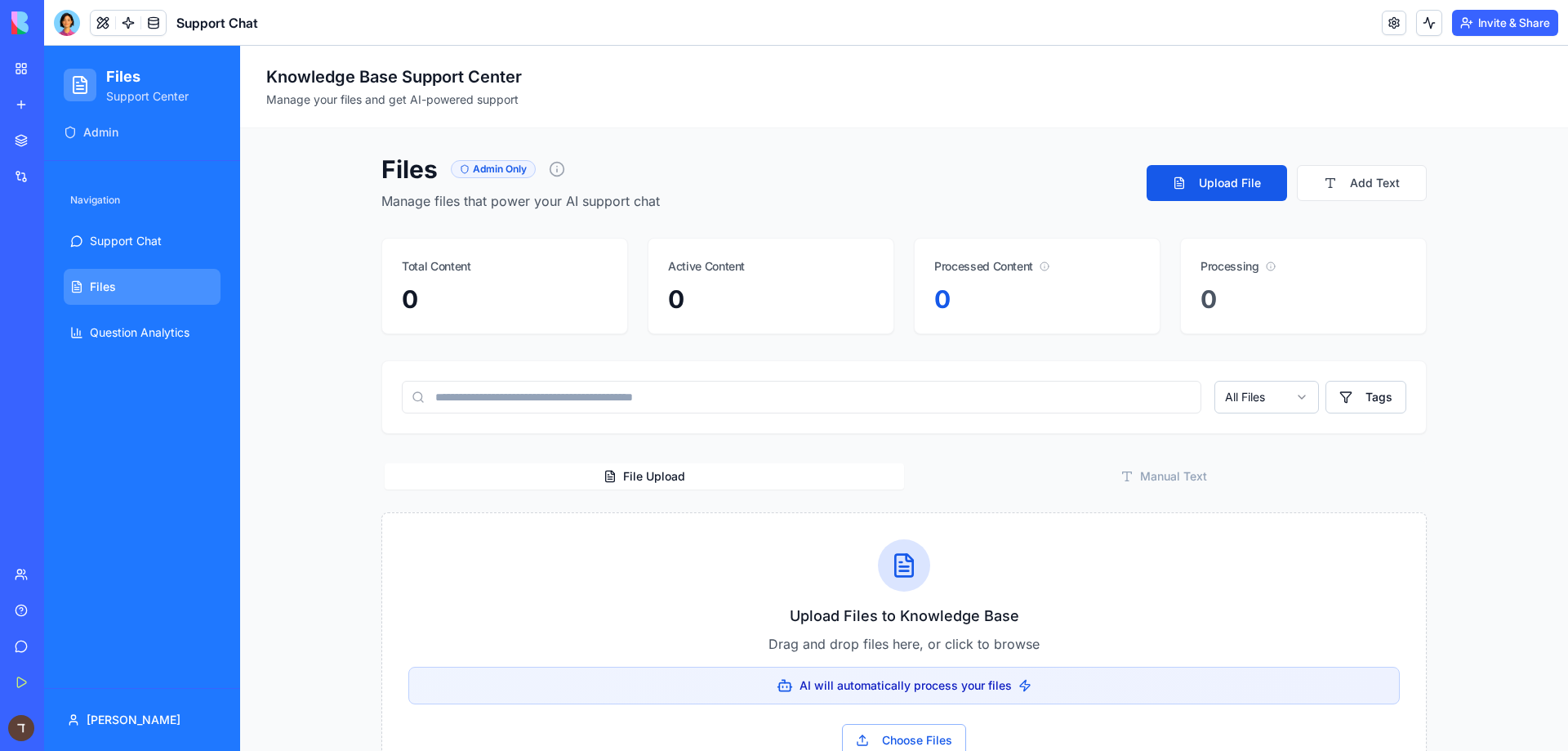
click at [60, 322] on div "Support Chat" at bounding box center [38, 327] width 46 height 17
click at [382, 220] on div "Files Admin Only Manage files that power your AI support chat Upload File Add T…" at bounding box center [904, 685] width 1046 height 1060
click at [27, 130] on link "Marketplace" at bounding box center [38, 140] width 65 height 33
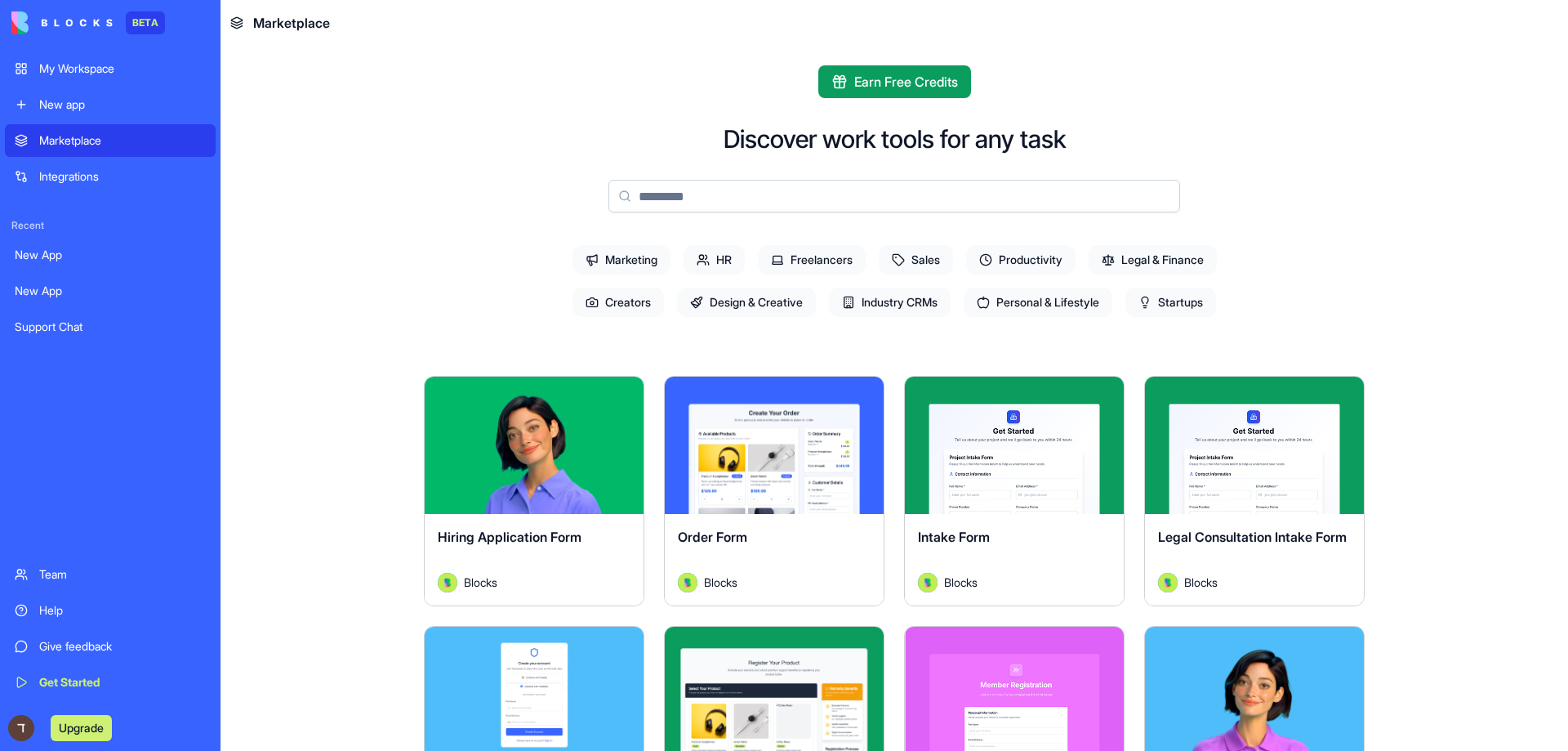
click at [32, 110] on link "New app" at bounding box center [110, 105] width 211 height 33
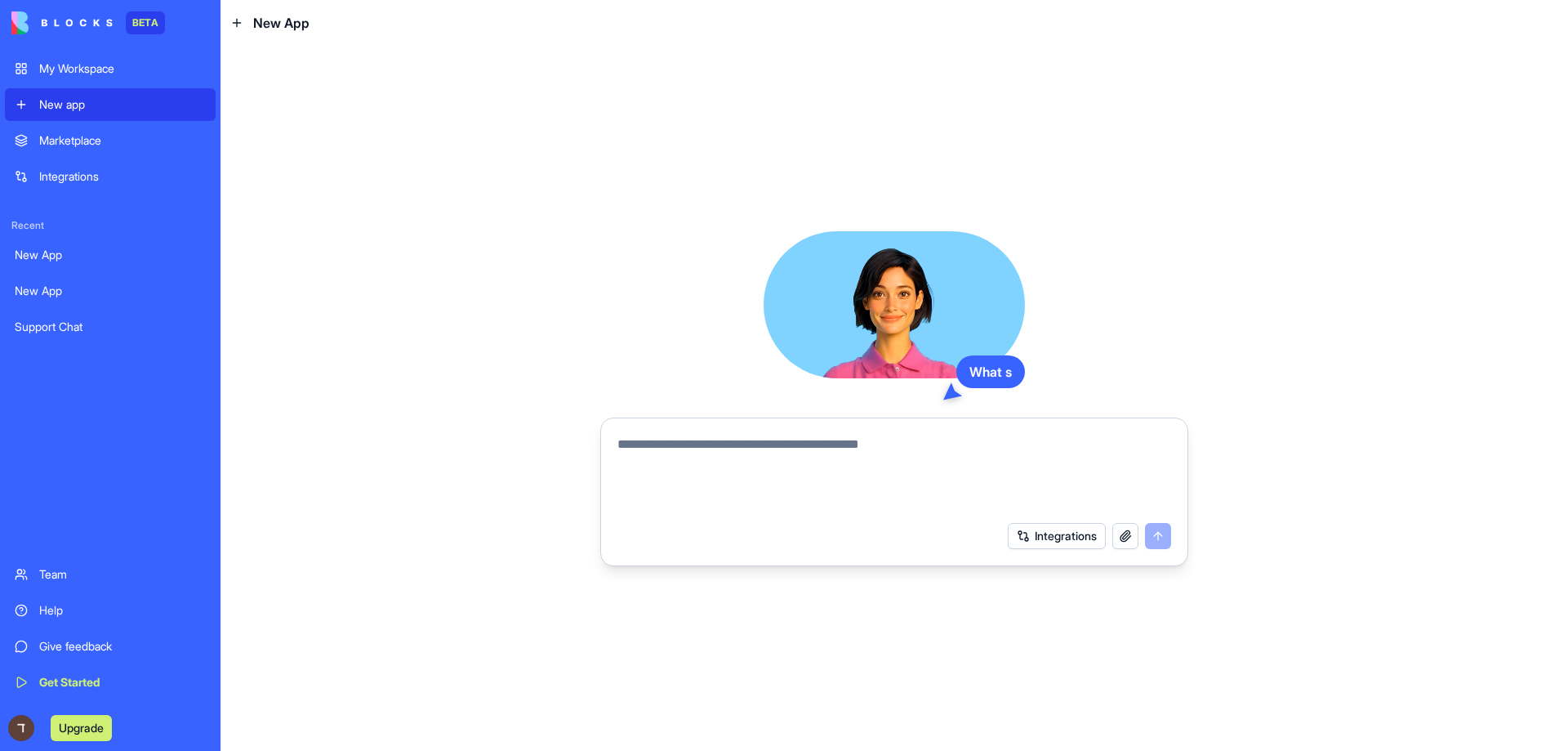
click at [72, 60] on div "My Workspace" at bounding box center [122, 69] width 166 height 17
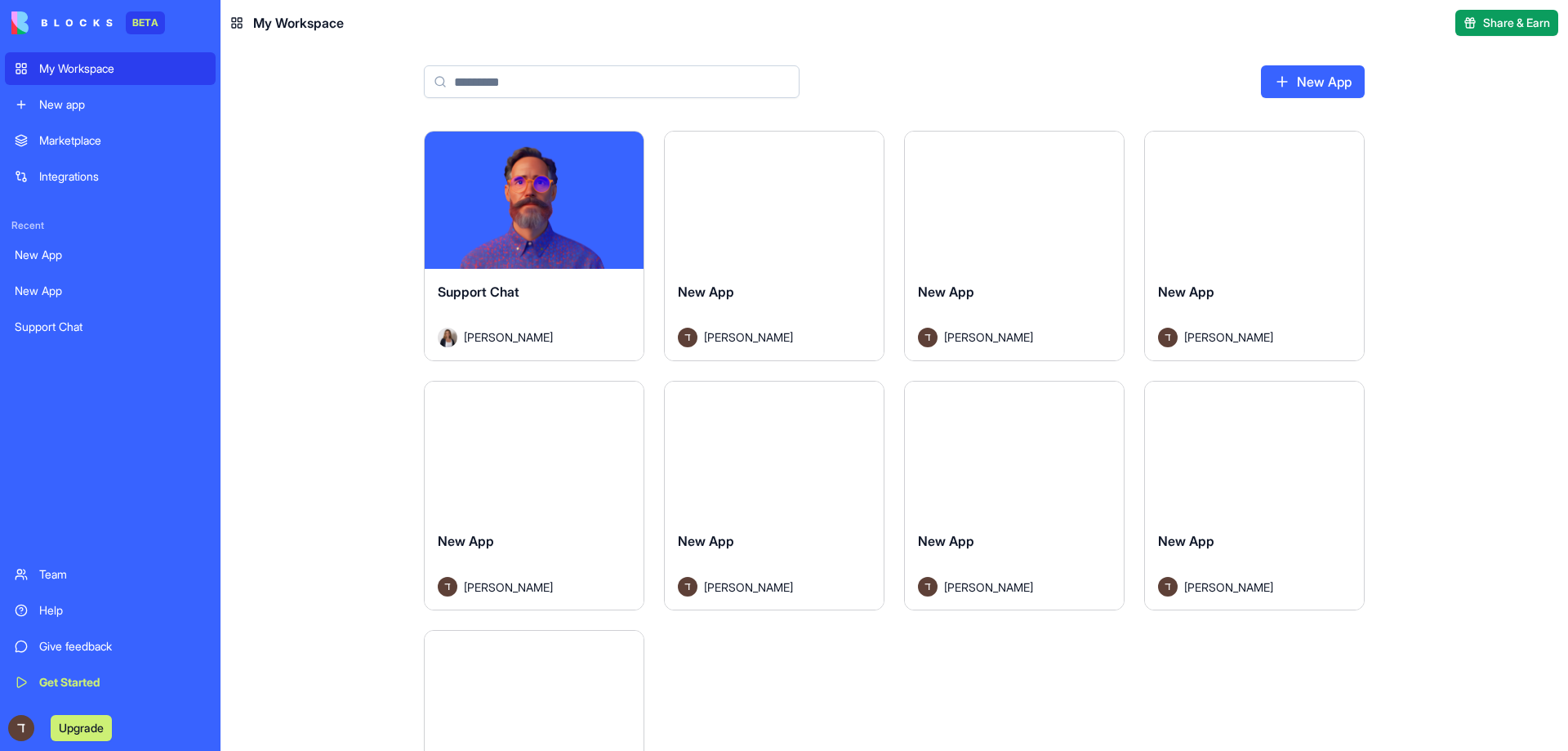
click at [55, 128] on link "Marketplace" at bounding box center [110, 140] width 211 height 33
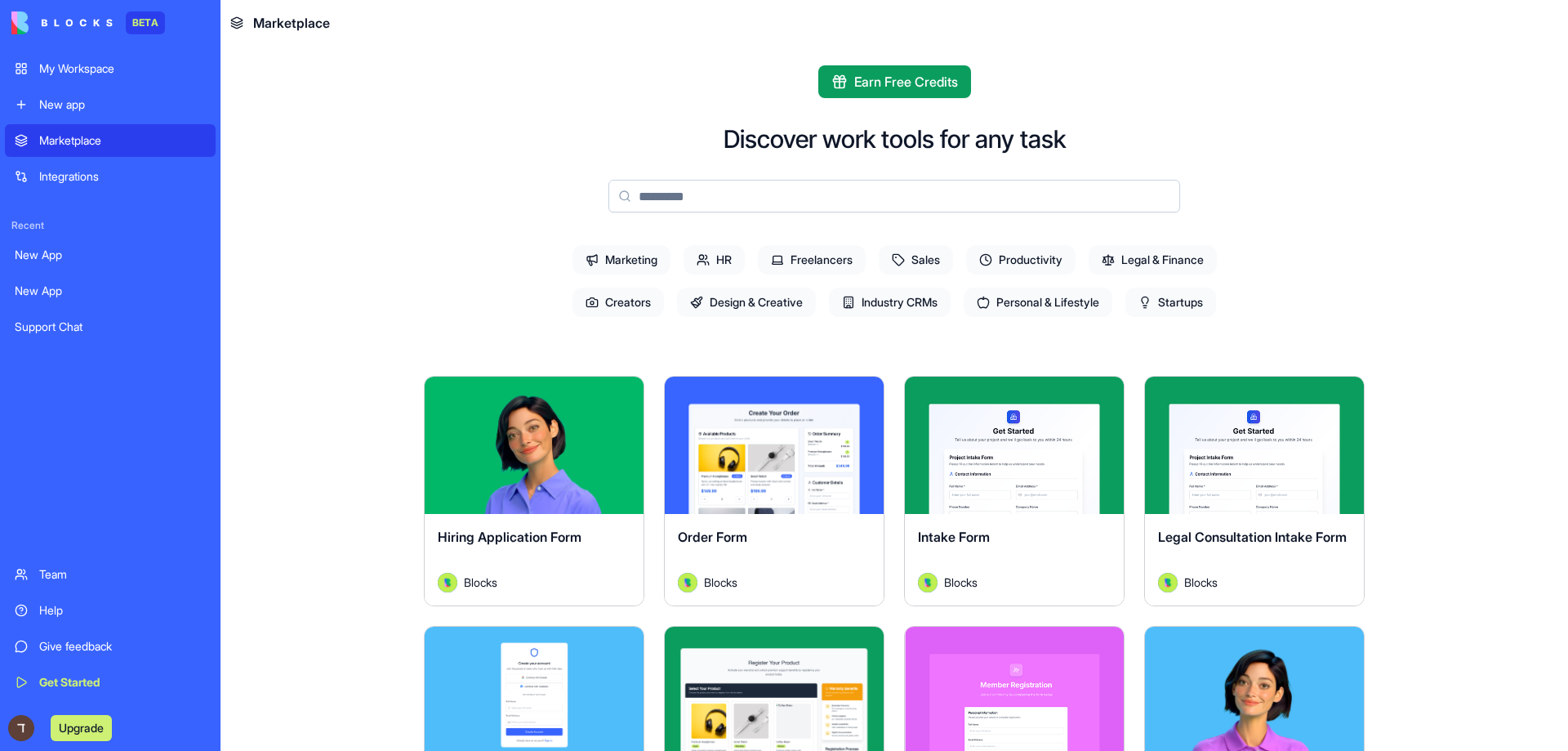
click at [74, 106] on div "New app" at bounding box center [122, 105] width 166 height 17
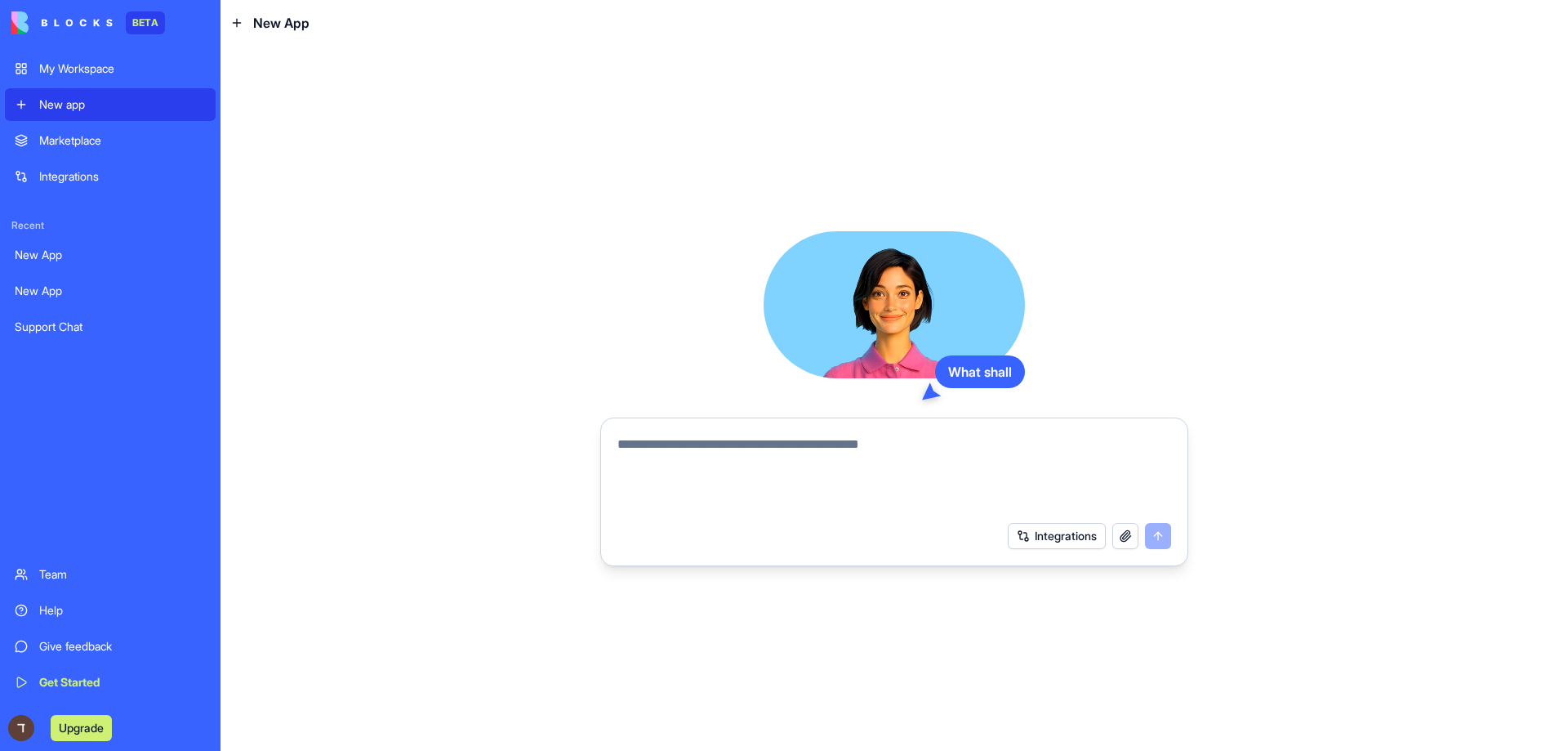
click at [48, 176] on div "Integrations" at bounding box center [122, 176] width 166 height 17
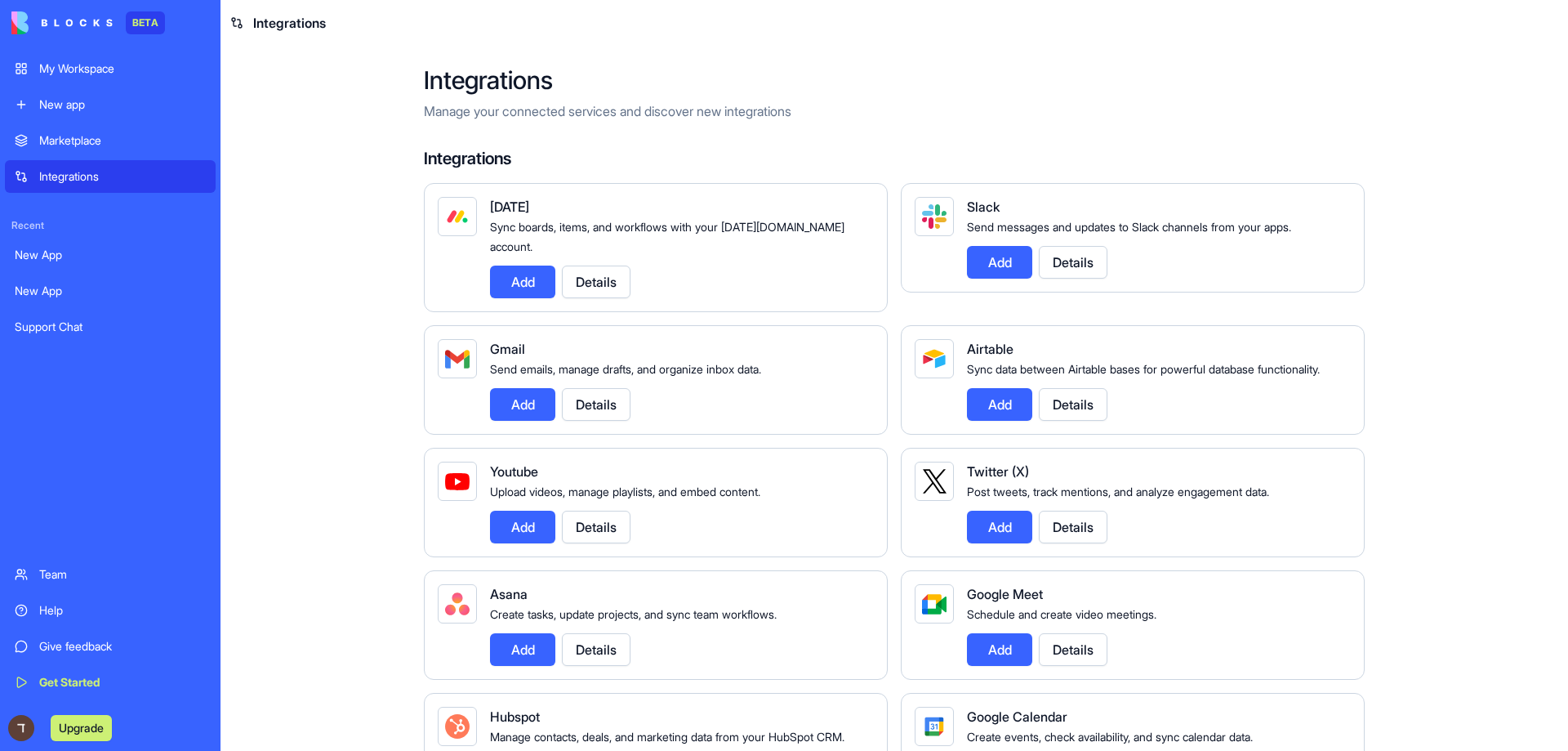
click at [60, 151] on link "Marketplace" at bounding box center [110, 140] width 211 height 33
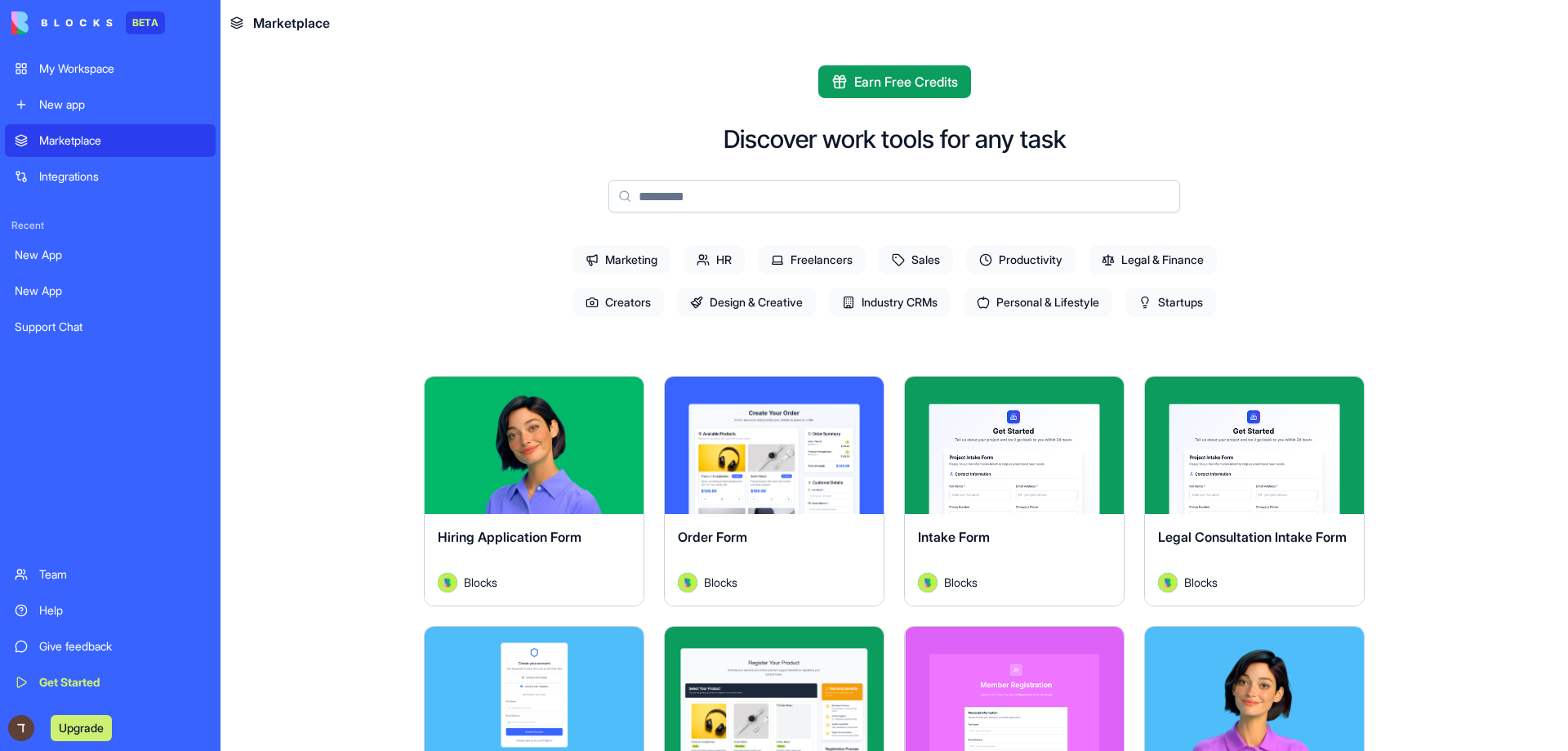
click at [33, 235] on div "Recent New App New App Support Chat" at bounding box center [110, 281] width 211 height 125
click at [30, 248] on div "New App" at bounding box center [110, 255] width 191 height 17
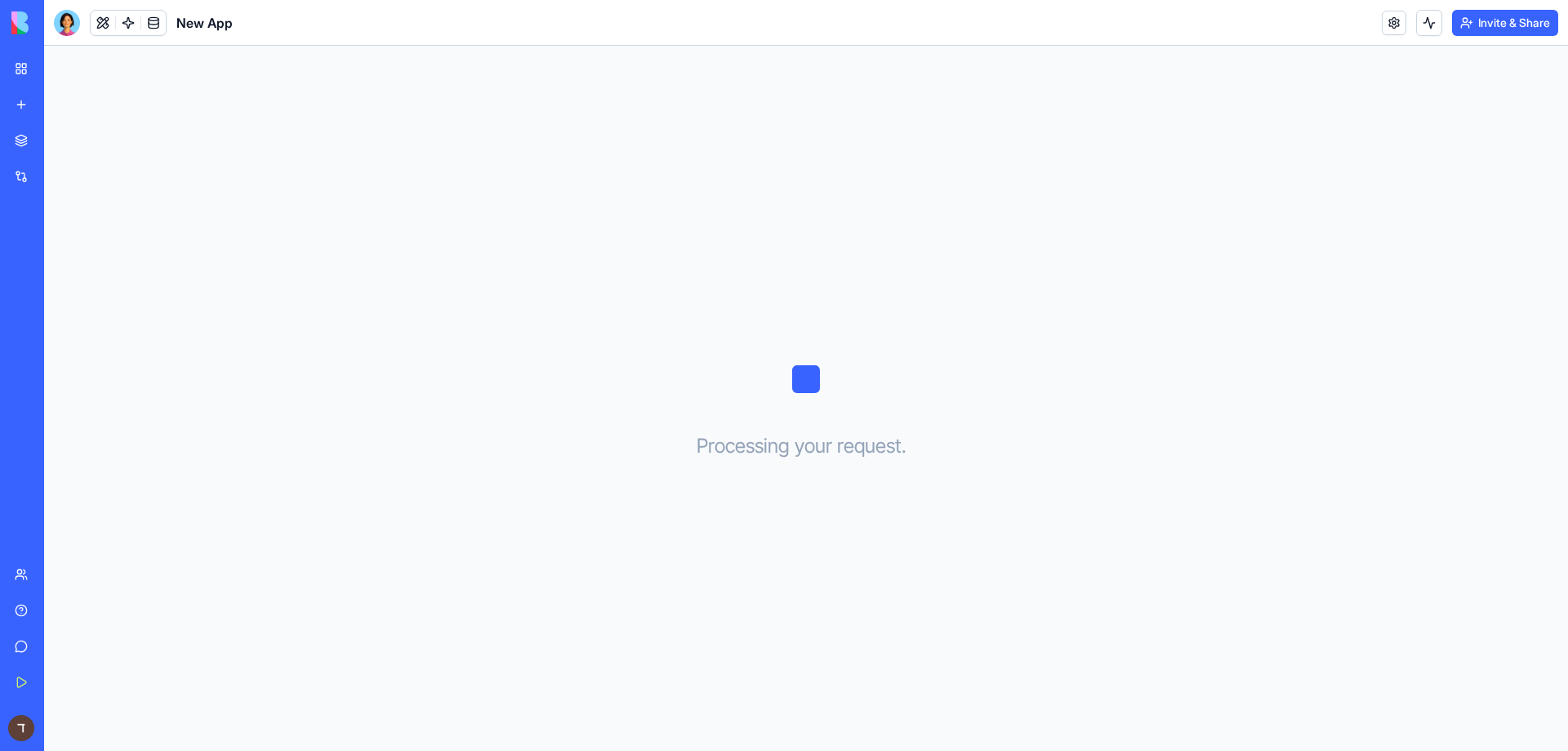
click at [22, 294] on div "New App" at bounding box center [38, 291] width 46 height 17
click at [23, 314] on link "Support Chat" at bounding box center [38, 326] width 65 height 33
click at [38, 294] on div "New App" at bounding box center [38, 291] width 46 height 17
click at [60, 254] on div "New App" at bounding box center [38, 255] width 46 height 17
click at [60, 177] on div "Integrations" at bounding box center [49, 176] width 21 height 17
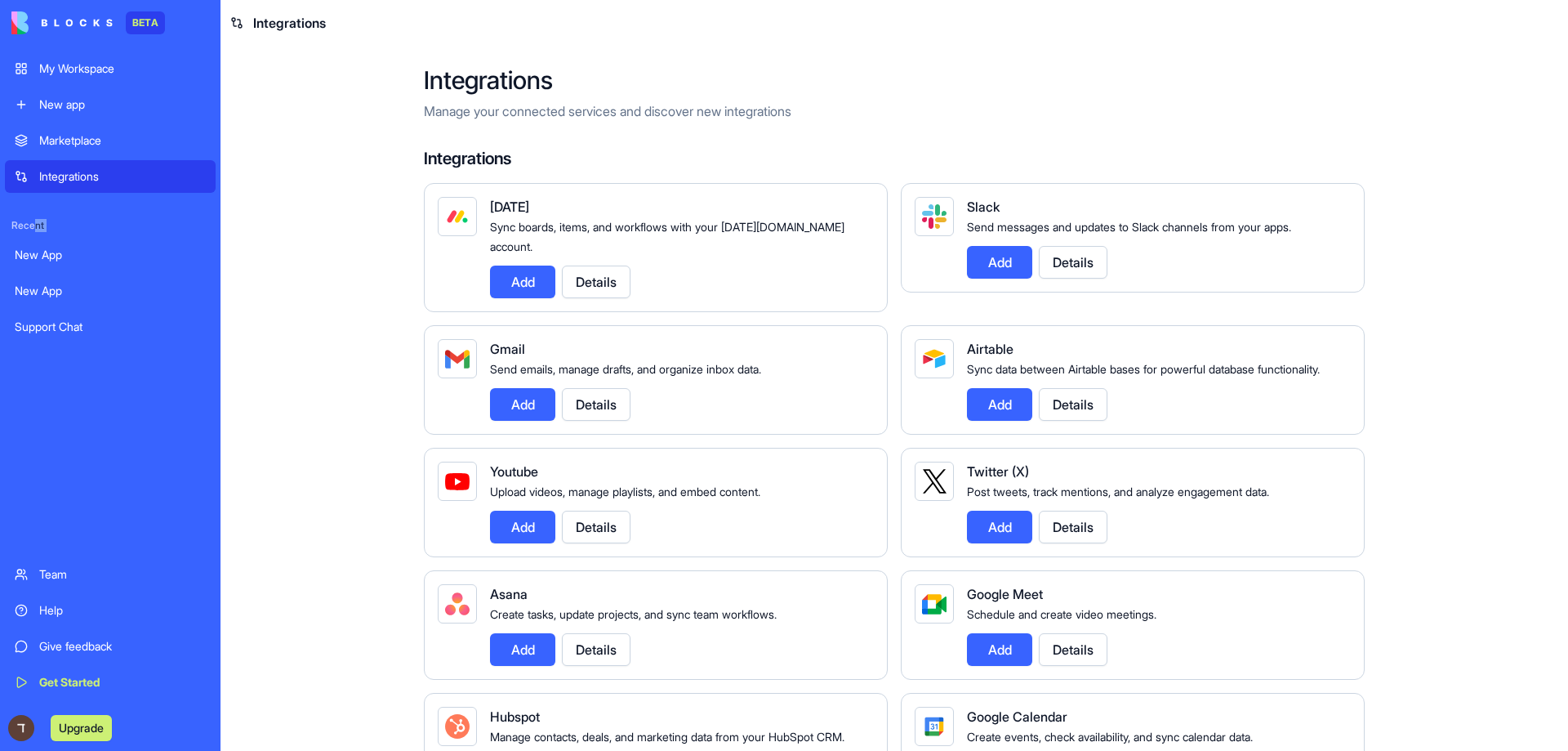
click at [189, 151] on link "Marketplace" at bounding box center [110, 140] width 211 height 33
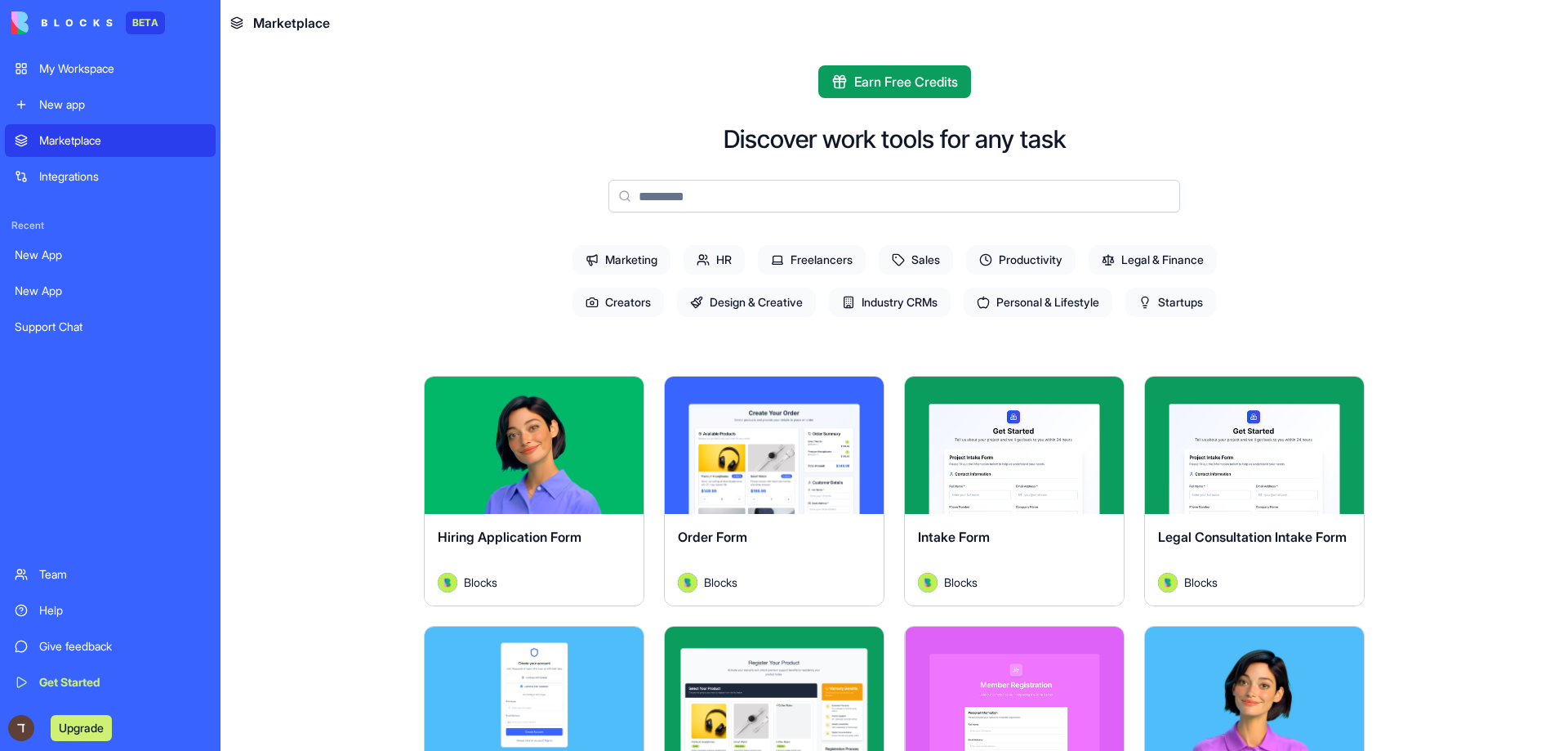
click at [354, 205] on main "Earn Free Credits Discover work tools for any task Marketing HR Freelancers Sal…" at bounding box center [894, 398] width 1347 height 705
